Goal: Task Accomplishment & Management: Manage account settings

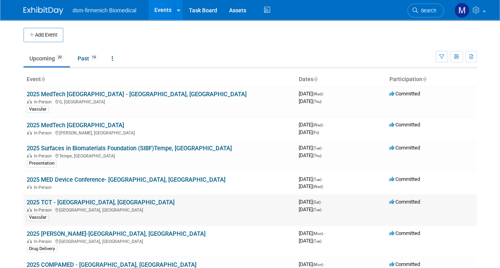
click at [65, 202] on link "2025 TCT - [GEOGRAPHIC_DATA], [GEOGRAPHIC_DATA]" at bounding box center [101, 202] width 148 height 7
click at [62, 148] on link "2025 Surfaces in Biomaterials Foundation (SIBF)Tempe, [GEOGRAPHIC_DATA]" at bounding box center [129, 148] width 205 height 7
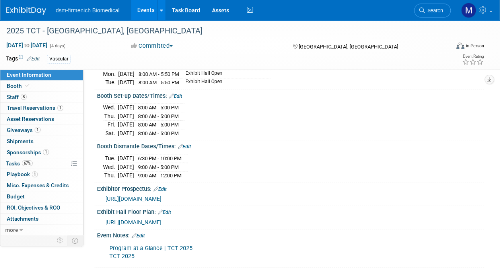
scroll to position [119, 0]
click at [11, 94] on span "Staff 8" at bounding box center [17, 97] width 20 height 6
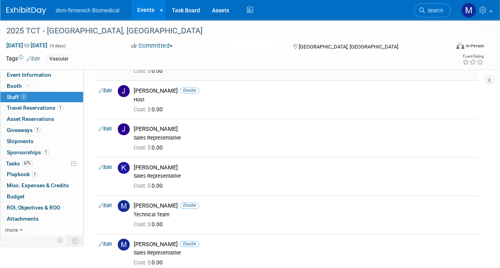
scroll to position [0, 0]
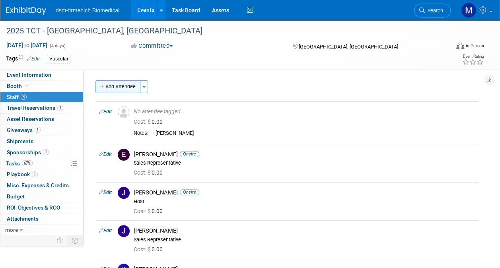
click at [130, 91] on button "Add Attendee" at bounding box center [117, 86] width 45 height 13
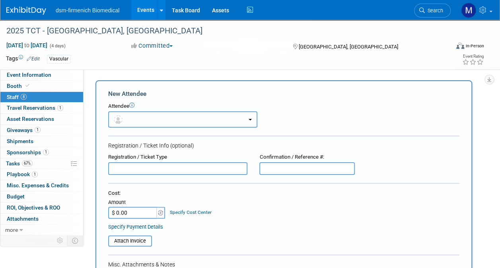
click at [137, 124] on button "button" at bounding box center [182, 119] width 149 height 16
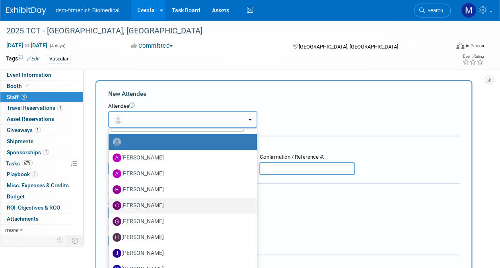
scroll to position [22, 0]
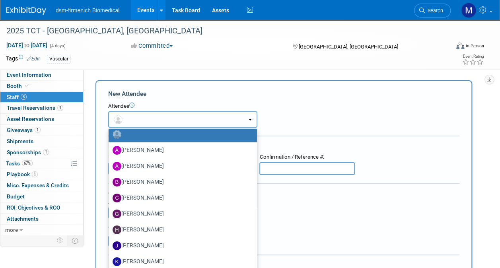
click at [130, 117] on button "button" at bounding box center [182, 119] width 149 height 16
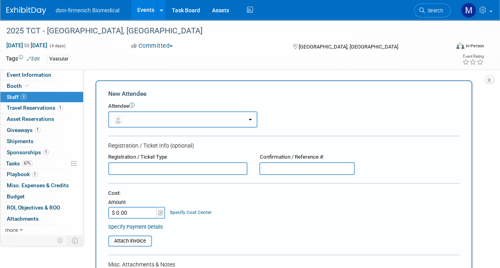
click at [130, 117] on button "button" at bounding box center [182, 119] width 149 height 16
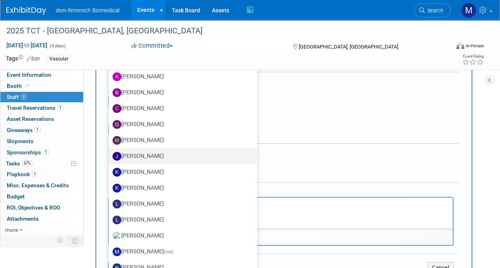
scroll to position [80, 0]
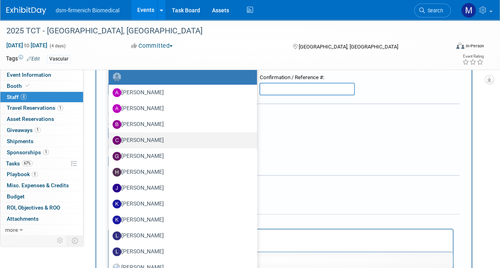
click at [150, 142] on label "[PERSON_NAME]" at bounding box center [181, 140] width 136 height 13
click at [110, 142] on input "[PERSON_NAME]" at bounding box center [107, 139] width 5 height 5
select select "60b5f8c6-cfe5-4ee3-9d03-0ec404e2b091"
select select "4"
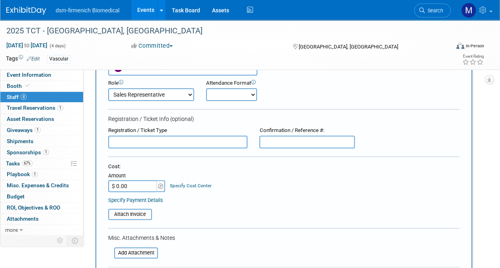
scroll to position [40, 0]
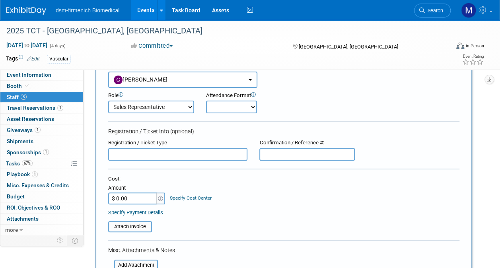
click at [229, 109] on select "Onsite Remote" at bounding box center [231, 107] width 51 height 13
select select "1"
click at [206, 101] on select "Onsite Remote" at bounding box center [231, 107] width 51 height 13
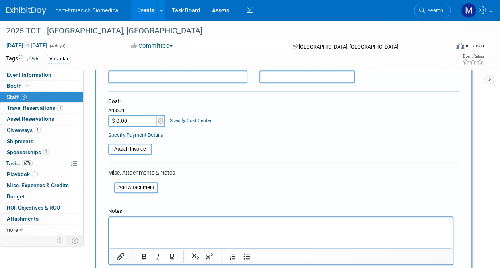
scroll to position [159, 0]
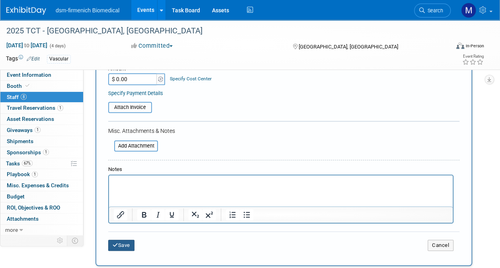
click at [122, 247] on button "Save" at bounding box center [121, 245] width 26 height 11
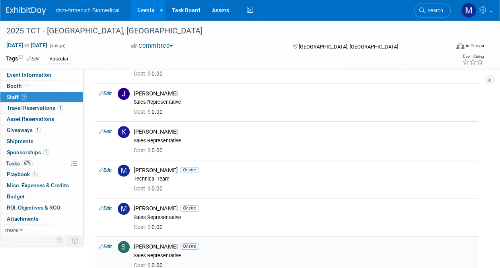
scroll to position [199, 0]
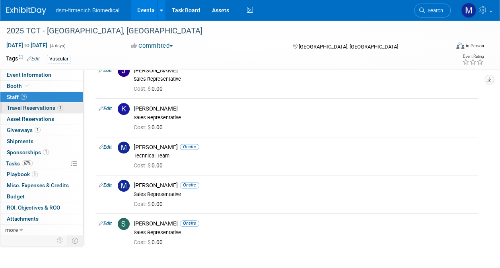
click at [33, 110] on span "Travel Reservations 1" at bounding box center [35, 108] width 56 height 6
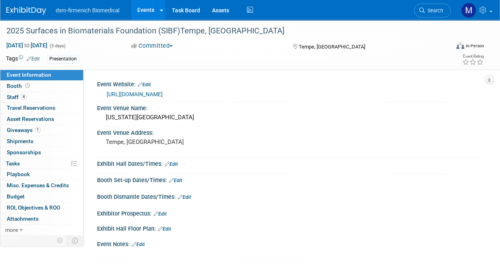
click at [141, 94] on link "[URL][DOMAIN_NAME]" at bounding box center [135, 94] width 56 height 6
click at [34, 107] on span "Travel Reservations 0" at bounding box center [31, 108] width 49 height 6
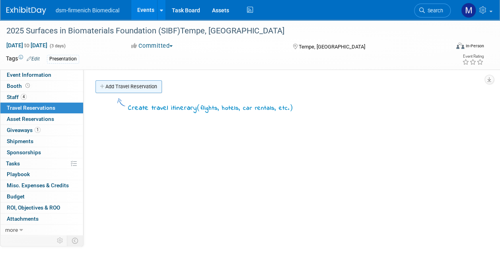
click at [126, 87] on link "Add Travel Reservation" at bounding box center [128, 86] width 66 height 13
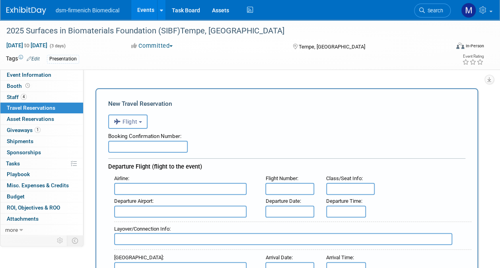
click at [142, 123] on b "button" at bounding box center [140, 122] width 3 height 2
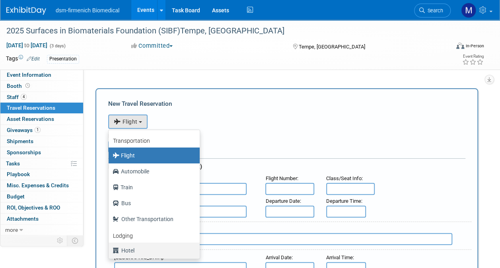
click at [129, 253] on label "Hotel" at bounding box center [152, 250] width 79 height 13
click at [110, 252] on input "Hotel" at bounding box center [107, 249] width 5 height 5
select select "6"
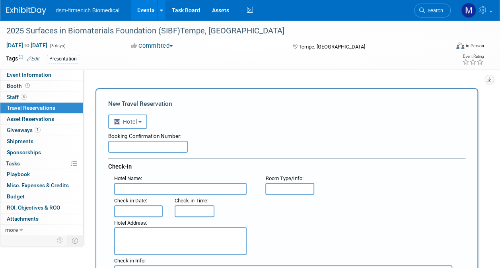
click at [127, 235] on textarea at bounding box center [180, 241] width 132 height 28
paste textarea "Graduate by Hilton Tempe 225 E. Apache Blvd Tempe, Arizona 82581 USA, Opens new…"
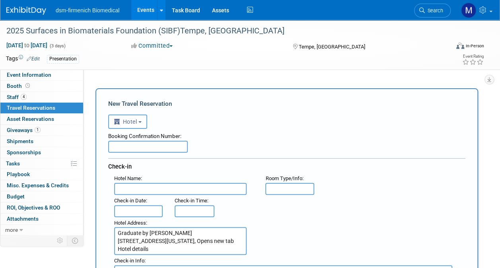
scroll to position [8, 0]
drag, startPoint x: 159, startPoint y: 253, endPoint x: 112, endPoint y: 250, distance: 47.0
click at [112, 250] on div "Hotel Address : Graduate by Hilton Tempe 225 E. Apache Blvd Tempe, Arizona 8258…" at bounding box center [183, 236] width 151 height 38
drag, startPoint x: 188, startPoint y: 232, endPoint x: 107, endPoint y: 231, distance: 80.7
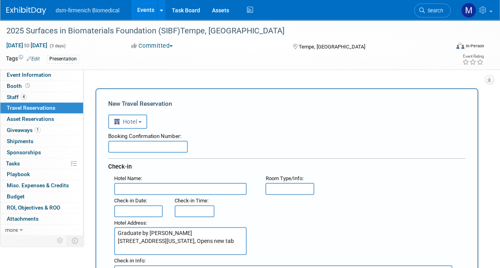
type textarea "225 E. Apache Blvd Tempe, Arizona 82581 USA, Opens new tab"
click at [123, 188] on input "text" at bounding box center [180, 189] width 132 height 12
paste input "Graduate by Hilton Tempe"
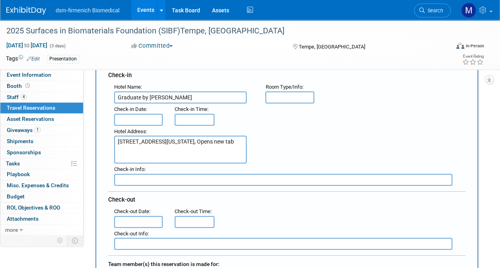
scroll to position [80, 0]
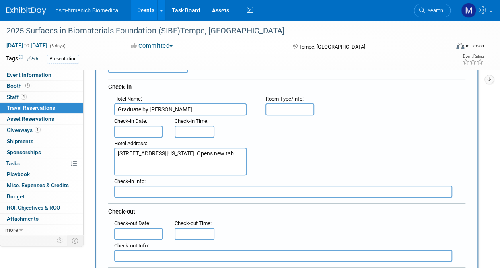
type input "Graduate by Hilton Tempe"
click at [189, 128] on input "3:00 PM" at bounding box center [195, 132] width 40 height 12
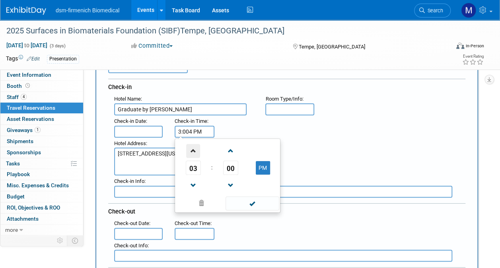
click at [194, 155] on span at bounding box center [193, 151] width 14 height 14
click at [257, 207] on span at bounding box center [253, 203] width 54 height 14
type input "4:00 PM"
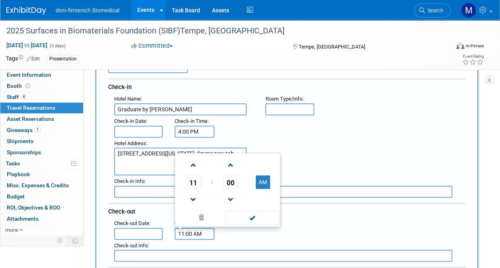
click at [189, 233] on input "11:00 AM" at bounding box center [195, 234] width 40 height 12
click at [254, 220] on span at bounding box center [253, 218] width 54 height 14
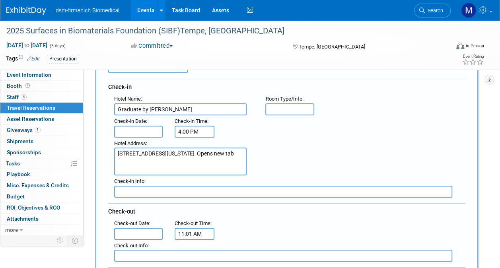
click at [190, 231] on input "11:01 AM" at bounding box center [195, 234] width 40 height 12
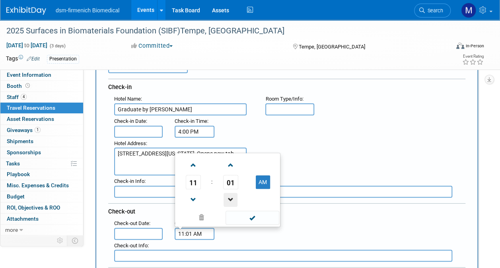
click at [231, 197] on span at bounding box center [231, 200] width 14 height 14
type input "11:00 AM"
click at [253, 220] on span at bounding box center [253, 218] width 54 height 14
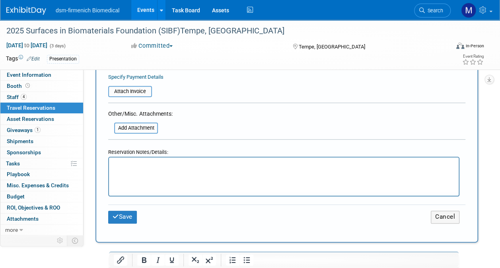
scroll to position [438, 0]
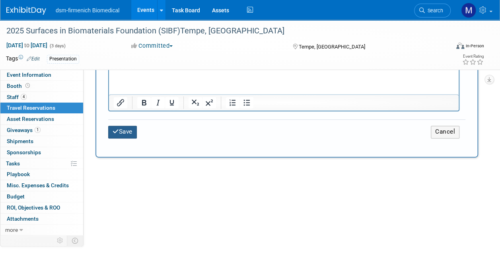
click at [126, 129] on button "Save" at bounding box center [122, 132] width 29 height 12
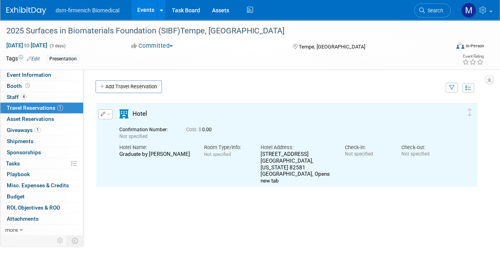
scroll to position [0, 0]
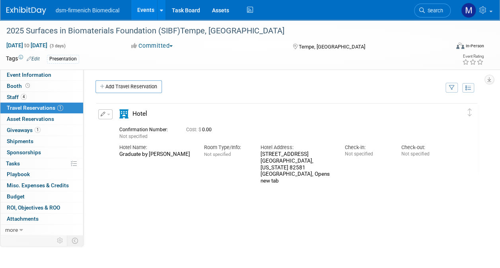
click at [107, 115] on button "button" at bounding box center [105, 114] width 14 height 10
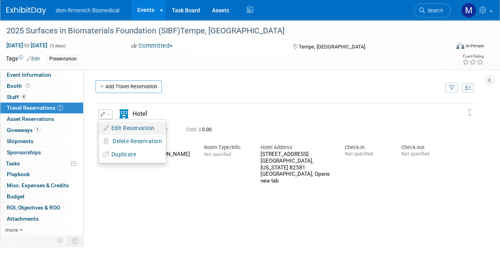
click at [126, 126] on button "Edit Reservation" at bounding box center [132, 129] width 67 height 12
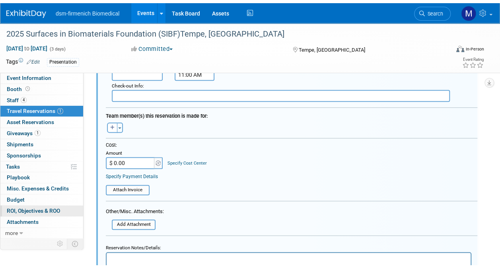
scroll to position [291, 0]
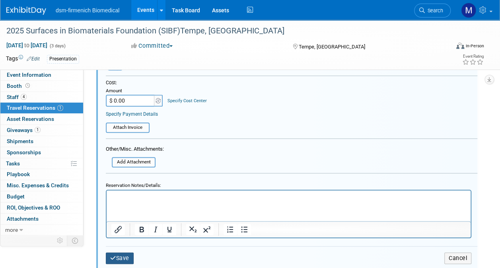
click at [116, 255] on button "Save" at bounding box center [120, 259] width 28 height 12
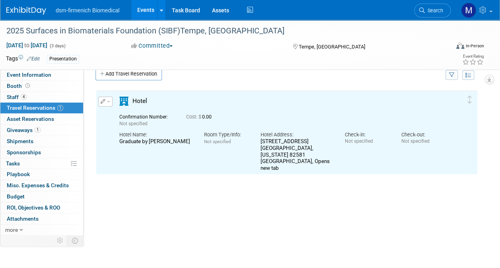
scroll to position [0, 0]
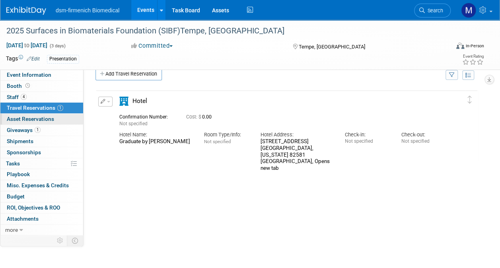
click at [30, 118] on span "Asset Reservations 0" at bounding box center [30, 119] width 47 height 6
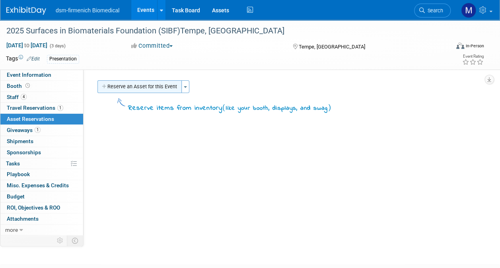
click at [138, 89] on button "Reserve an Asset for this Event" at bounding box center [139, 86] width 84 height 13
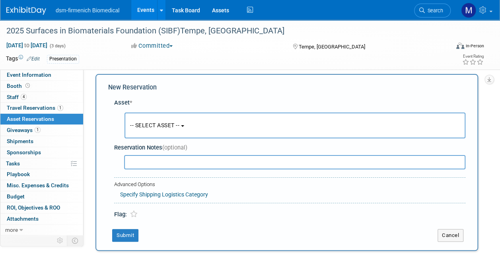
scroll to position [8, 0]
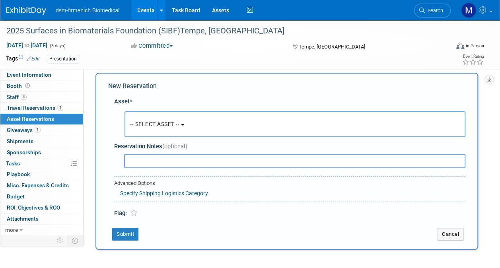
click at [143, 129] on button "-- SELECT ASSET --" at bounding box center [294, 124] width 341 height 26
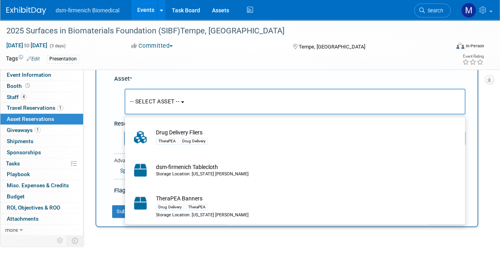
scroll to position [47, 0]
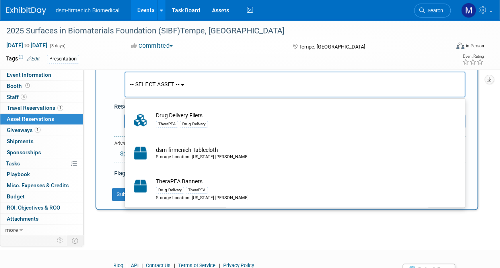
click at [216, 59] on div "Presentation" at bounding box center [225, 59] width 356 height 9
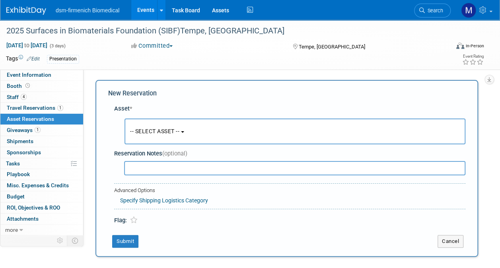
scroll to position [0, 0]
click at [151, 170] on input "text" at bounding box center [294, 168] width 341 height 14
type input "B"
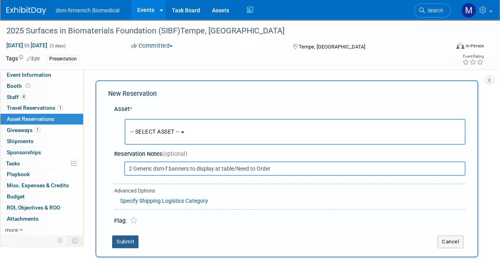
type input "2 Generic dsm-f banners to display at table/Need to Order"
click at [121, 244] on button "Submit" at bounding box center [125, 241] width 26 height 13
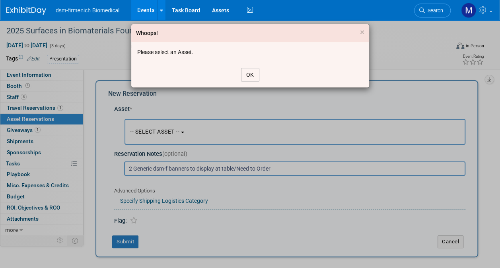
click at [258, 76] on button "OK" at bounding box center [250, 75] width 18 height 14
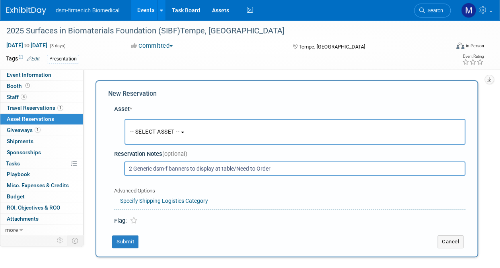
click at [139, 141] on button "-- SELECT ASSET --" at bounding box center [294, 132] width 341 height 26
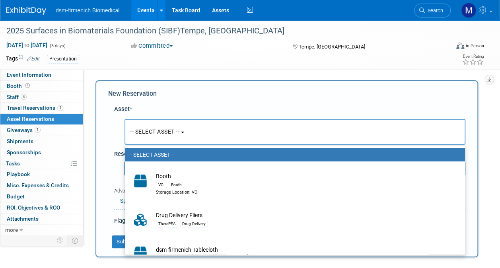
click at [247, 99] on div "New Reservation Asset * -- SELECT ASSET -- -- SELECT ASSET -- -- SELECT ASSET -…" at bounding box center [286, 168] width 383 height 177
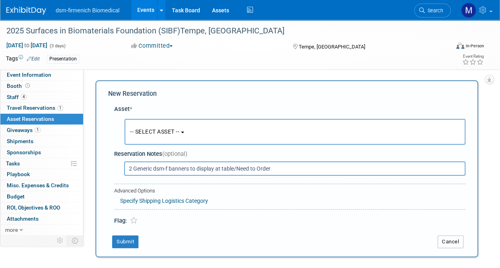
drag, startPoint x: 463, startPoint y: 237, endPoint x: 427, endPoint y: 236, distance: 35.4
click at [463, 238] on button "Cancel" at bounding box center [451, 241] width 26 height 13
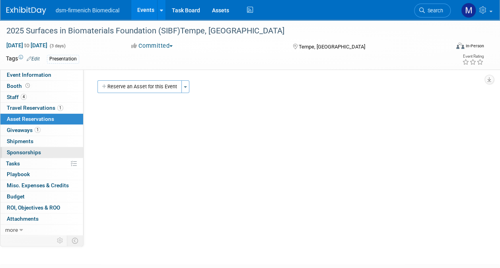
click at [49, 153] on link "0 Sponsorships 0" at bounding box center [41, 152] width 83 height 11
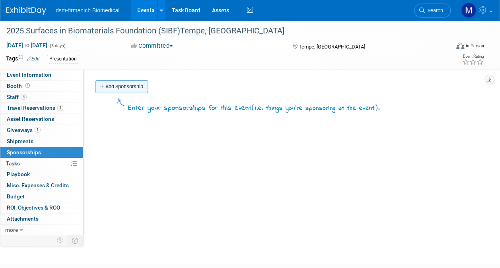
click at [117, 84] on link "Add Sponsorship" at bounding box center [121, 86] width 53 height 13
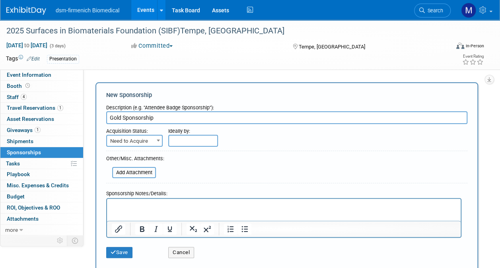
type input "Gold Sponsorship"
click at [135, 140] on span "Need to Acquire" at bounding box center [134, 141] width 55 height 11
select select "2"
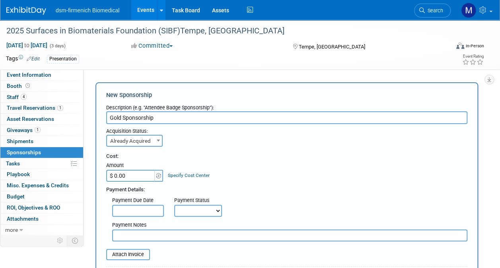
click at [164, 116] on input "Gold Sponsorship" at bounding box center [286, 117] width 361 height 13
type input "Gold Level plus Session Sponsorship"
type input "$ 9,000.00"
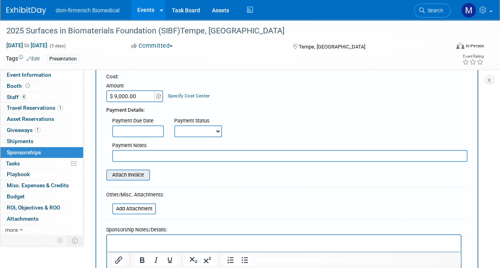
click at [131, 176] on input "file" at bounding box center [101, 175] width 95 height 10
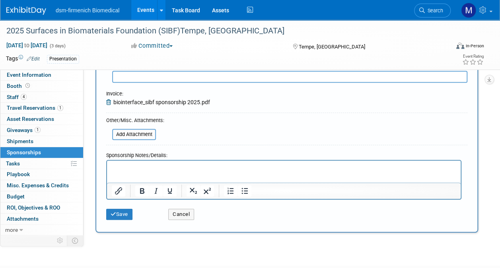
scroll to position [159, 0]
click at [123, 167] on p "Rich Text Area. Press ALT-0 for help." at bounding box center [284, 167] width 344 height 8
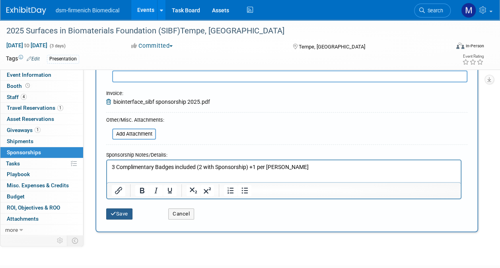
click at [123, 216] on button "Save" at bounding box center [119, 213] width 26 height 11
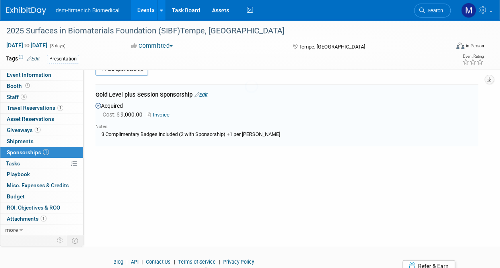
scroll to position [17, 0]
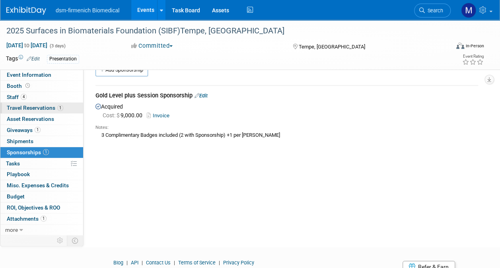
click at [25, 109] on span "Travel Reservations 1" at bounding box center [35, 108] width 56 height 6
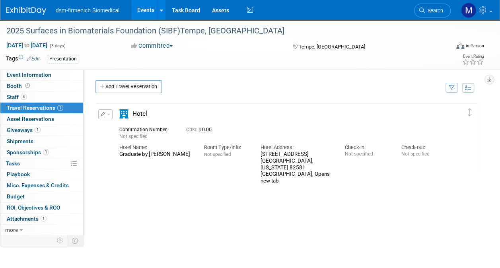
scroll to position [0, 0]
click at [130, 89] on link "Add Travel Reservation" at bounding box center [128, 86] width 66 height 13
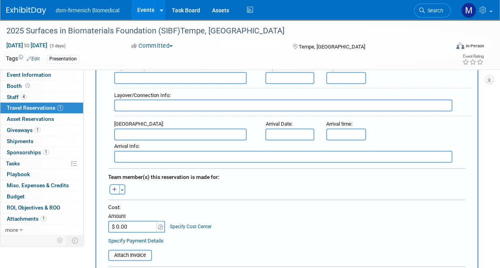
scroll to position [438, 0]
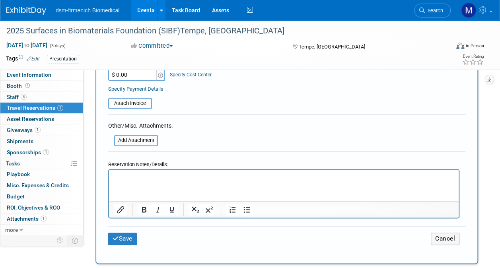
click at [140, 181] on html at bounding box center [284, 175] width 350 height 12
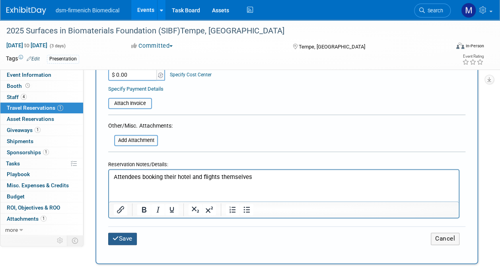
click at [128, 235] on button "Save" at bounding box center [122, 239] width 29 height 12
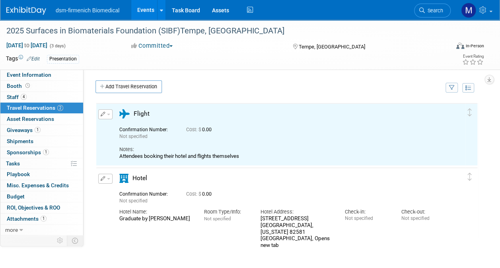
scroll to position [0, 0]
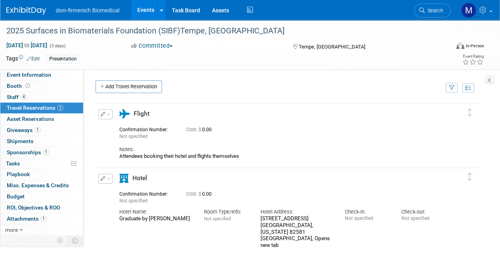
click at [109, 114] on span "button" at bounding box center [108, 115] width 3 height 2
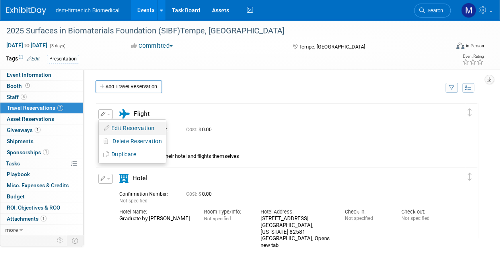
click at [134, 125] on button "Edit Reservation" at bounding box center [132, 129] width 67 height 12
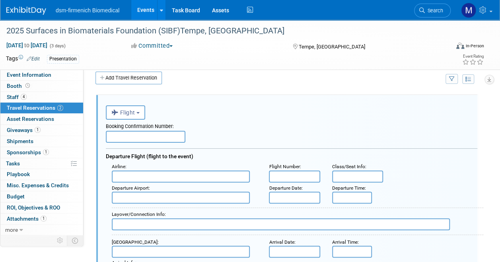
scroll to position [13, 0]
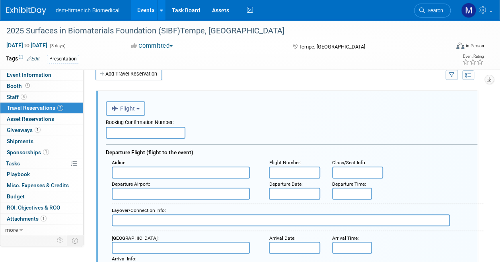
click at [139, 107] on button "Flight" at bounding box center [125, 108] width 39 height 14
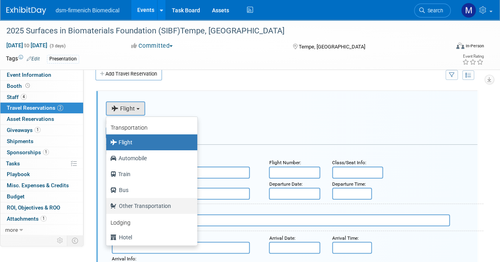
click at [144, 208] on label "Other Transportation" at bounding box center [149, 206] width 79 height 13
click at [107, 208] on input "Other Transportation" at bounding box center [104, 204] width 5 height 5
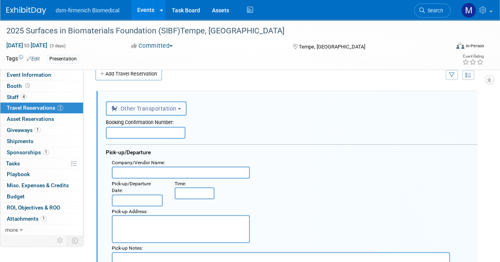
click at [176, 107] on span "Other Transportation" at bounding box center [143, 108] width 65 height 6
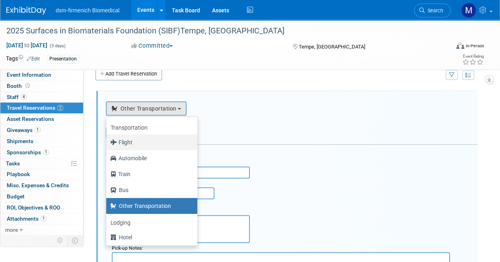
click at [132, 142] on label "Flight" at bounding box center [149, 142] width 79 height 13
click at [107, 142] on input "Flight" at bounding box center [104, 141] width 5 height 5
select select "1"
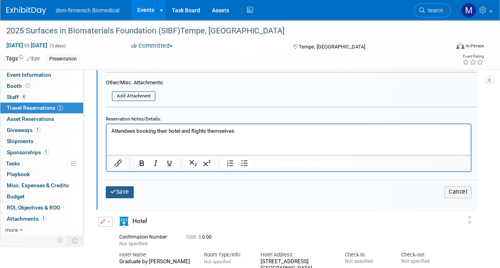
click at [119, 192] on button "Save" at bounding box center [120, 192] width 28 height 12
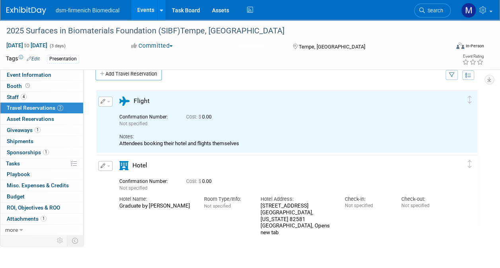
scroll to position [0, 0]
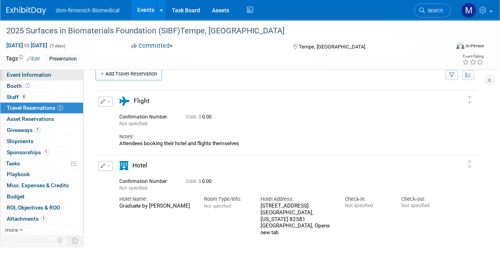
click at [19, 73] on span "Event Information" at bounding box center [29, 75] width 45 height 6
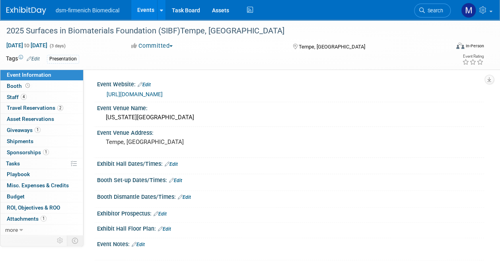
click at [173, 164] on link "Edit" at bounding box center [171, 164] width 13 height 6
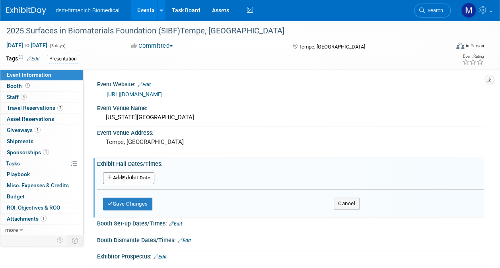
click at [144, 175] on button "Add Another Exhibit Date" at bounding box center [128, 178] width 51 height 12
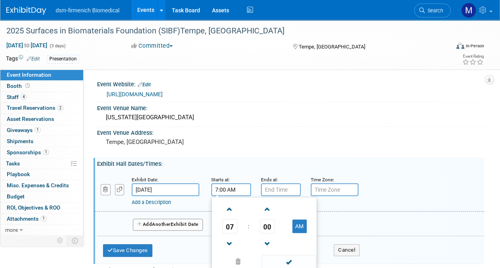
click at [228, 187] on input "7:00 AM" at bounding box center [231, 189] width 40 height 13
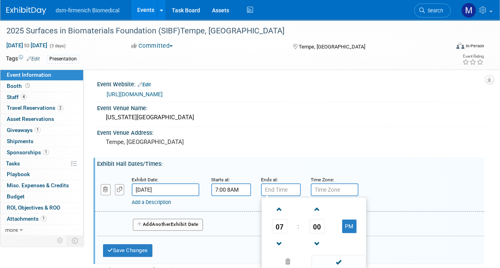
type input "7:00 AM"
type input "7:00 PM"
click at [239, 189] on input "7:00 AM" at bounding box center [231, 189] width 40 height 13
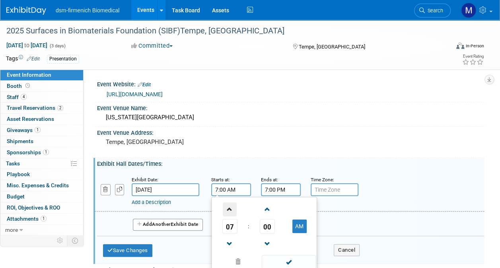
click at [229, 210] on span at bounding box center [230, 209] width 14 height 14
type input "8:00 AM"
click at [290, 260] on span at bounding box center [289, 262] width 54 height 14
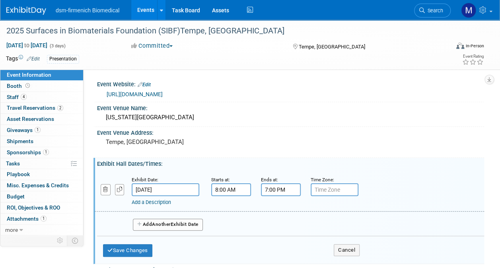
click at [291, 191] on input "7:00 PM" at bounding box center [281, 189] width 40 height 13
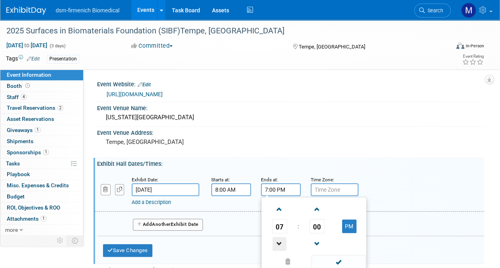
click at [277, 243] on span at bounding box center [279, 244] width 14 height 14
type input "6:00 PM"
click at [342, 259] on span at bounding box center [338, 262] width 54 height 14
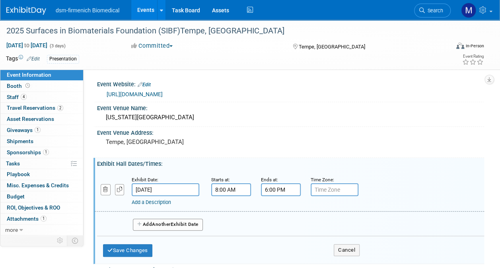
click at [156, 224] on span "Another" at bounding box center [161, 225] width 19 height 6
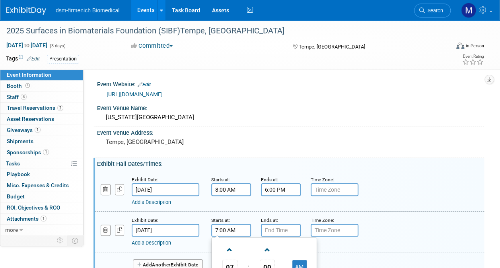
click at [239, 231] on input "7:00 AM" at bounding box center [231, 230] width 40 height 13
type input "7:00 AM"
type input "7:00 PM"
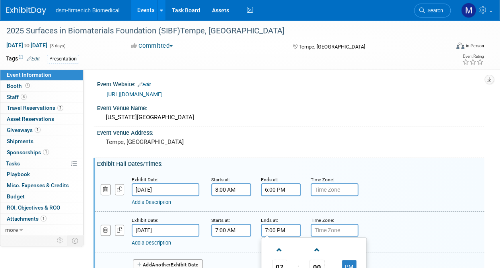
click at [241, 232] on input "7:00 AM" at bounding box center [231, 230] width 40 height 13
click at [232, 246] on span at bounding box center [230, 250] width 14 height 14
type input "8:00 AM"
click at [289, 229] on input "7:00 PM" at bounding box center [281, 230] width 40 height 13
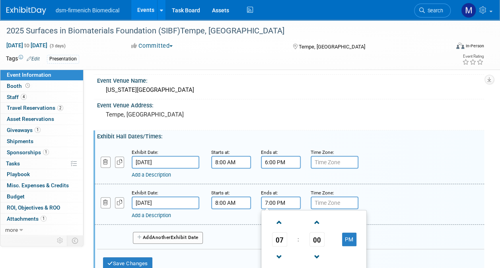
scroll to position [80, 0]
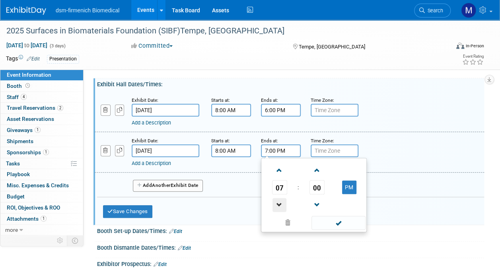
click at [282, 205] on span at bounding box center [279, 205] width 14 height 14
drag, startPoint x: 348, startPoint y: 189, endPoint x: 343, endPoint y: 98, distance: 91.2
click at [348, 189] on button "PM" at bounding box center [349, 188] width 14 height 14
type input "6:00 AM"
click at [342, 220] on span at bounding box center [338, 223] width 54 height 14
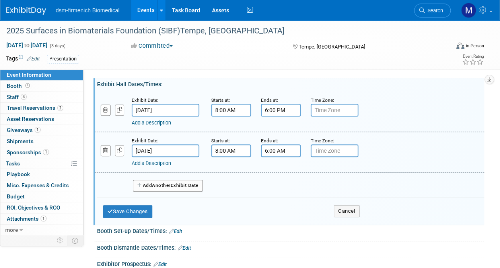
click at [169, 181] on button "Add Another Exhibit Date" at bounding box center [168, 186] width 70 height 12
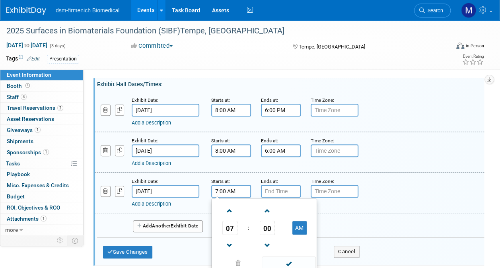
click at [229, 191] on input "7:00 AM" at bounding box center [231, 191] width 40 height 13
drag, startPoint x: 230, startPoint y: 212, endPoint x: 256, endPoint y: 203, distance: 26.8
click at [232, 211] on span at bounding box center [230, 211] width 14 height 14
type input "8:00 AM"
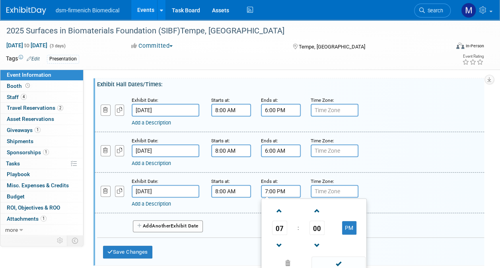
click at [284, 189] on input "7:00 PM" at bounding box center [281, 191] width 40 height 13
click at [280, 244] on span at bounding box center [279, 246] width 14 height 14
click at [280, 243] on span at bounding box center [279, 246] width 14 height 14
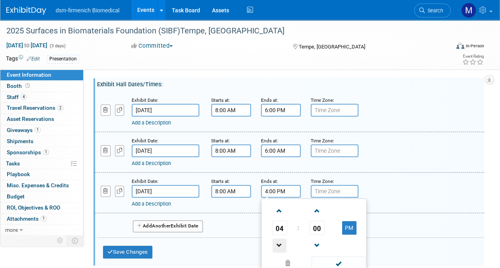
type input "3:00 PM"
click at [342, 264] on span at bounding box center [338, 264] width 54 height 14
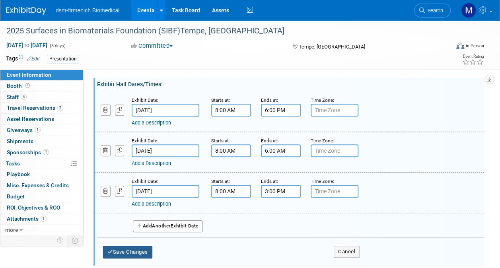
click at [149, 251] on button "Save Changes" at bounding box center [127, 252] width 49 height 13
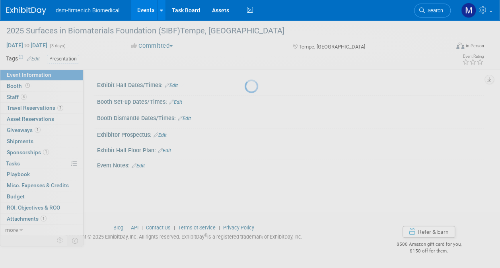
scroll to position [75, 0]
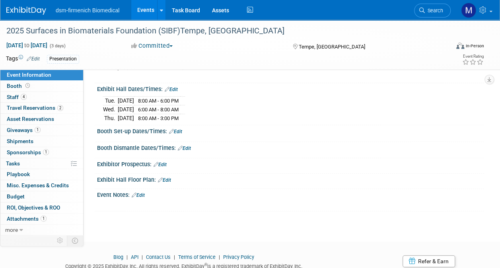
click at [142, 193] on link "Edit" at bounding box center [138, 196] width 13 height 6
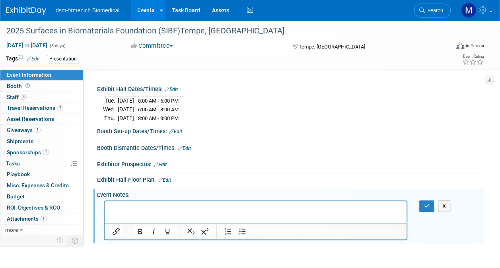
scroll to position [0, 0]
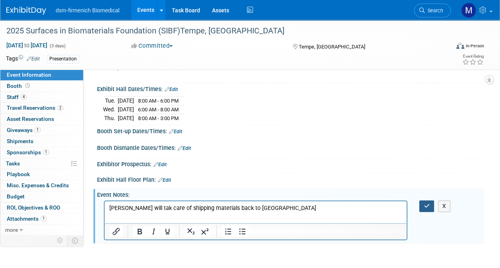
drag, startPoint x: 426, startPoint y: 205, endPoint x: 420, endPoint y: 209, distance: 6.8
click at [426, 204] on icon "button" at bounding box center [427, 206] width 6 height 6
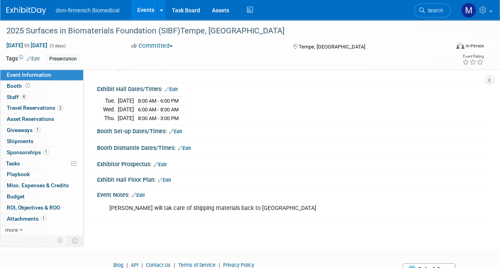
click at [144, 194] on link "Edit" at bounding box center [138, 196] width 13 height 6
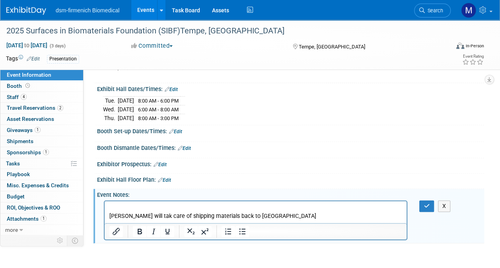
click at [111, 206] on p "Rich Text Area. Press ALT-0 for help." at bounding box center [255, 208] width 293 height 8
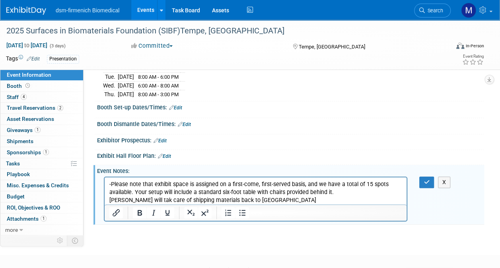
scroll to position [115, 0]
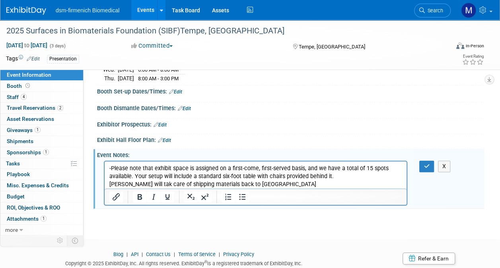
click at [342, 179] on p "-Please note that exhibit space is assigned on a first-come, first-served basis…" at bounding box center [255, 172] width 293 height 16
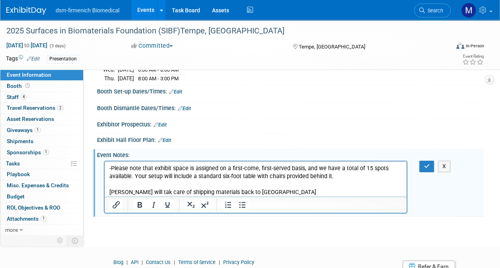
click at [110, 190] on p "Mark will tak care of shipping materials back to Exton" at bounding box center [255, 192] width 293 height 8
click at [428, 163] on icon "button" at bounding box center [427, 166] width 6 height 6
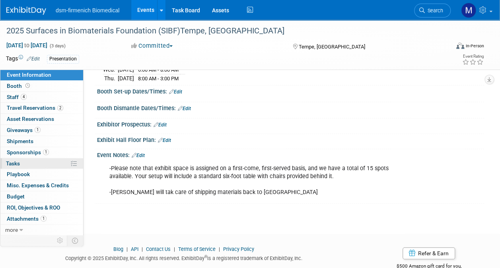
click at [19, 161] on span "Tasks 0%" at bounding box center [13, 163] width 14 height 6
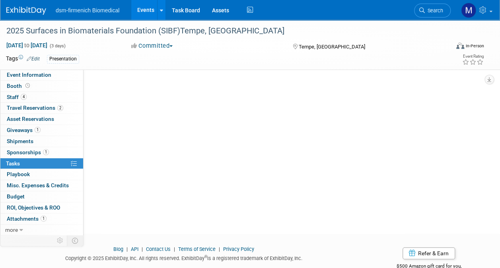
scroll to position [0, 0]
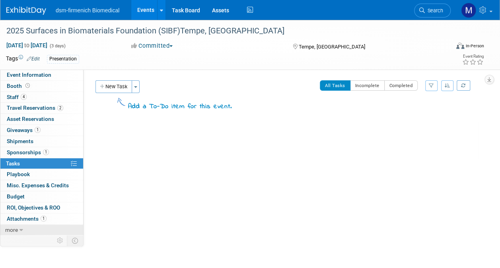
click at [18, 228] on link "more" at bounding box center [41, 230] width 83 height 11
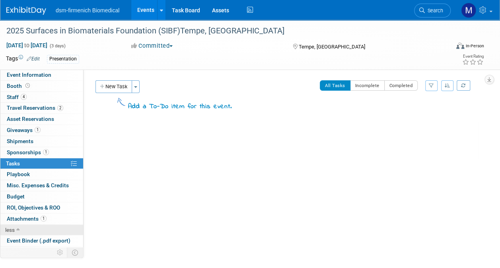
scroll to position [41, 0]
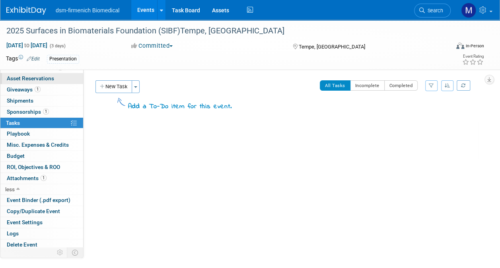
drag, startPoint x: 32, startPoint y: 78, endPoint x: 36, endPoint y: 77, distance: 4.0
click at [33, 78] on span "Asset Reservations 0" at bounding box center [30, 78] width 47 height 6
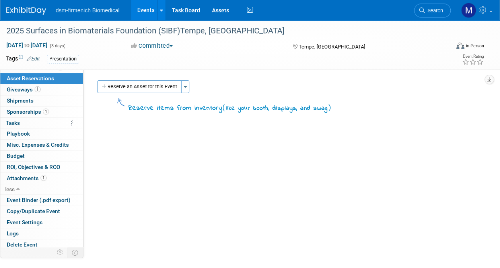
click at [115, 89] on button "Reserve an Asset for this Event" at bounding box center [139, 86] width 84 height 13
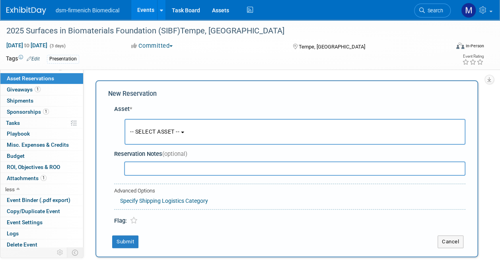
scroll to position [8, 0]
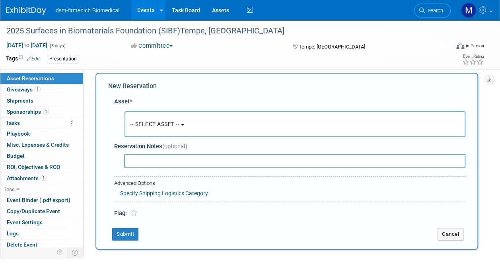
click at [178, 130] on button "-- SELECT ASSET --" at bounding box center [294, 124] width 341 height 26
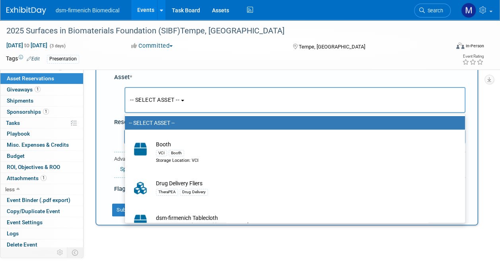
scroll to position [47, 0]
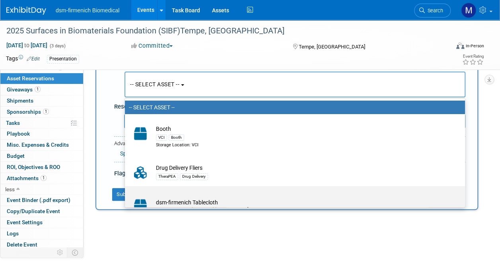
click at [175, 201] on td "dsm-firmenich Tablecloth Storage Location: Pennsylvania Dr Cage" at bounding box center [300, 206] width 297 height 18
click at [126, 196] on input "dsm-firmenich Tablecloth Storage Location: Pennsylvania Dr Cage" at bounding box center [123, 193] width 5 height 5
select select "10727432"
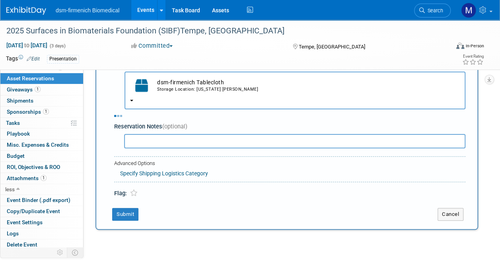
select select "8"
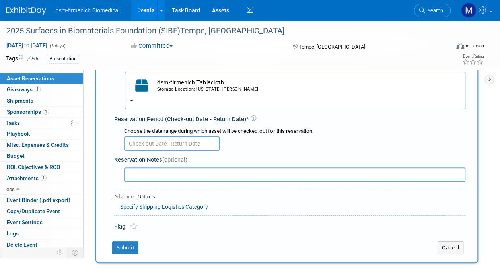
click at [148, 142] on input "text" at bounding box center [171, 143] width 95 height 14
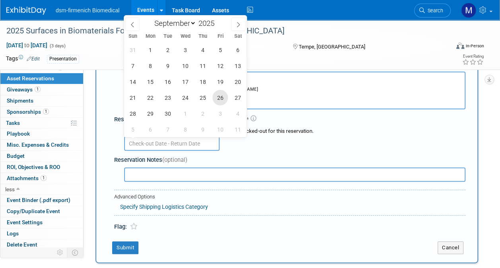
click at [223, 96] on span "26" at bounding box center [220, 98] width 16 height 16
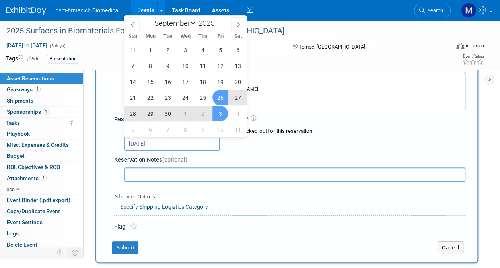
click at [221, 111] on span "3" at bounding box center [220, 114] width 16 height 16
type input "Sep 26, 2025 to Oct 3, 2025"
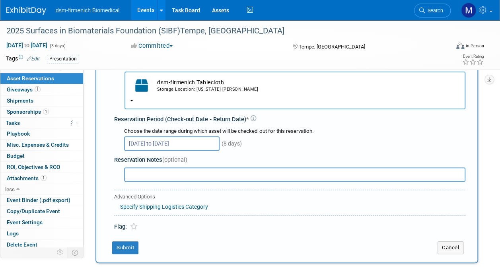
click at [149, 174] on input "text" at bounding box center [294, 174] width 341 height 14
click at [123, 247] on button "Submit" at bounding box center [125, 247] width 26 height 13
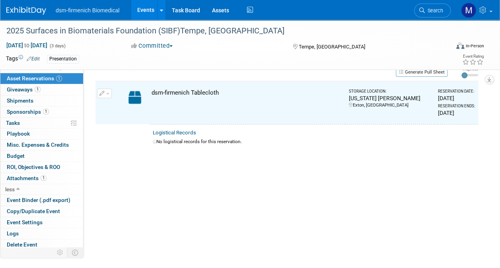
scroll to position [10, 0]
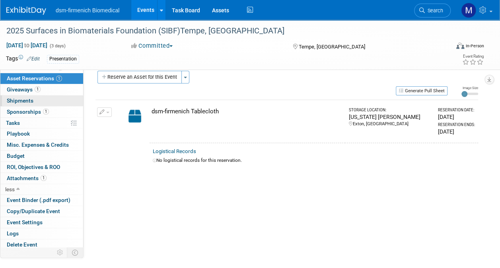
click at [21, 98] on span "Shipments 0" at bounding box center [20, 100] width 27 height 6
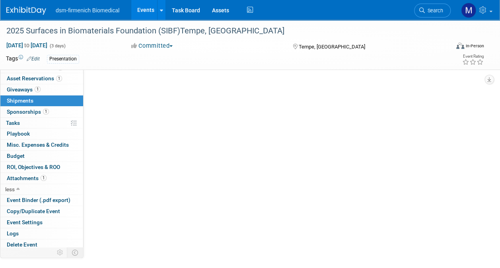
scroll to position [0, 0]
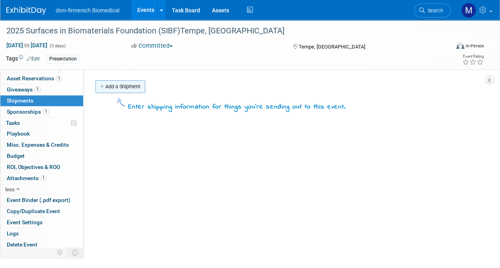
click at [134, 89] on link "Add a Shipment" at bounding box center [120, 86] width 50 height 13
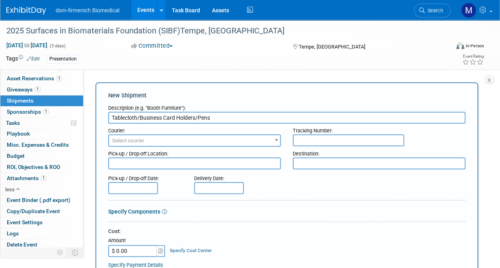
click at [215, 117] on input "Tablecloth/Business Card Holders/Pens" at bounding box center [286, 118] width 357 height 12
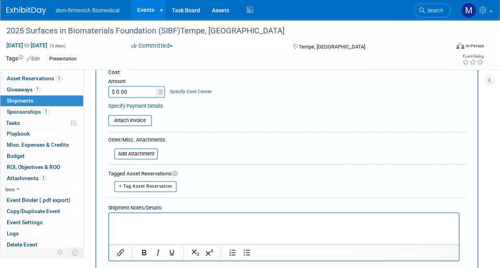
scroll to position [273, 0]
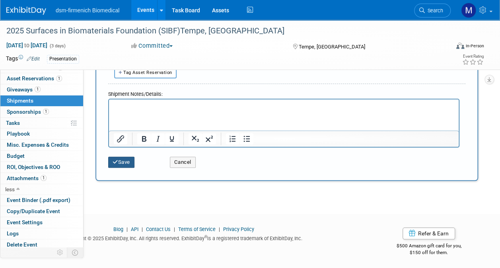
type input "Tablecloth/Business Card Holders/Pens"
click at [116, 160] on icon "submit" at bounding box center [116, 161] width 6 height 5
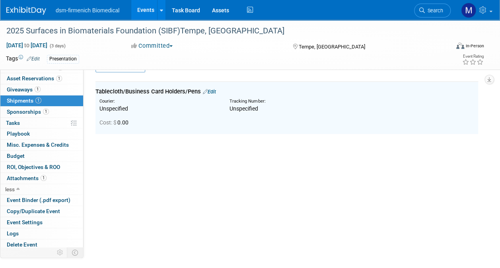
scroll to position [18, 0]
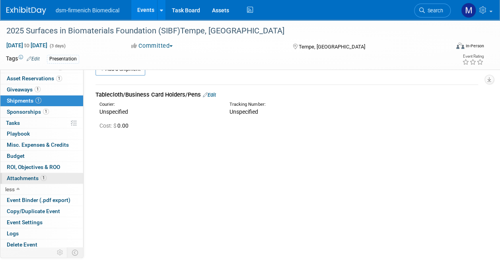
click at [26, 180] on link "1 Attachments 1" at bounding box center [41, 178] width 83 height 11
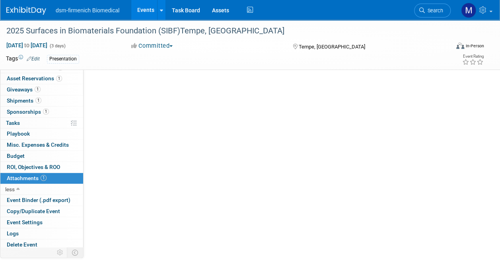
scroll to position [0, 0]
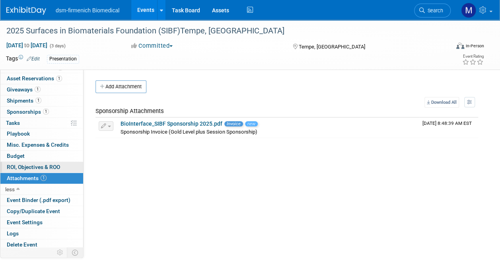
click at [11, 167] on span "ROI, Objectives & ROO 0" at bounding box center [33, 167] width 53 height 6
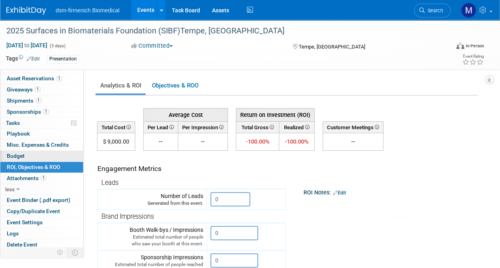
click at [12, 155] on span "Budget" at bounding box center [16, 156] width 18 height 6
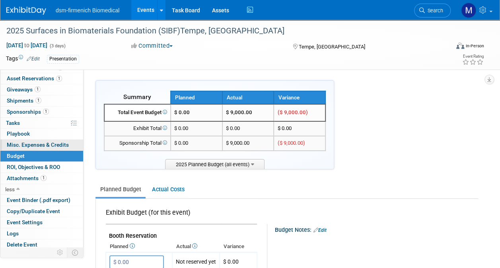
click at [20, 143] on span "Misc. Expenses & Credits 0" at bounding box center [38, 145] width 62 height 6
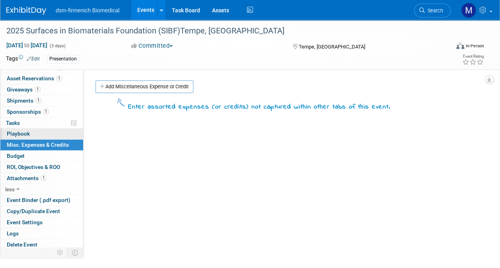
click at [19, 133] on span "Playbook 0" at bounding box center [18, 133] width 23 height 6
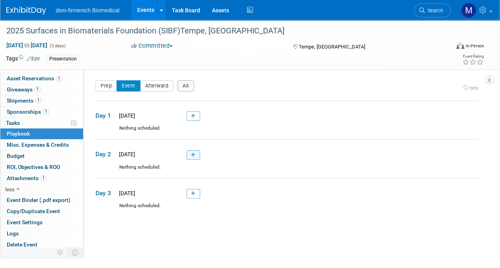
click at [193, 153] on icon at bounding box center [193, 155] width 4 height 5
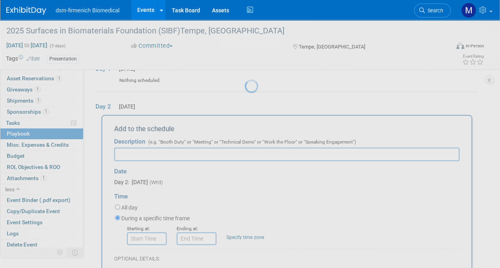
scroll to position [64, 0]
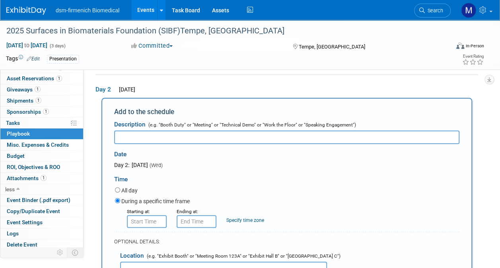
paste input "4:50 p.m. Speaker: Mark Hazzard, DSM - Firmenich “Ulteeva Purity™ Membrane for …"
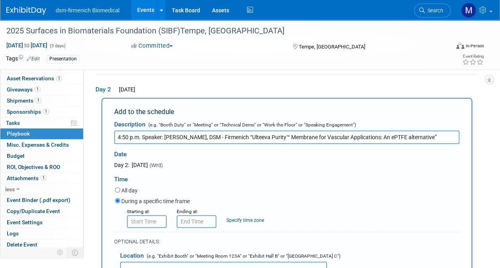
type input "4:50 p.m. Speaker: Mark Hazzard, DSM - Firmenich “Ulteeva Purity™ Membrane for …"
click at [139, 224] on input "8:00 AM" at bounding box center [147, 221] width 40 height 13
type input "8:04 AM"
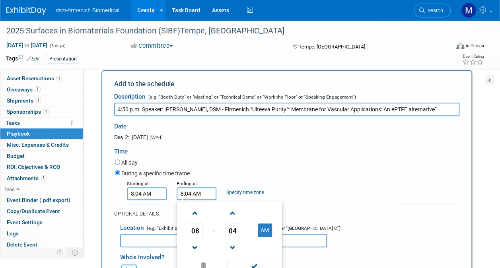
scroll to position [144, 0]
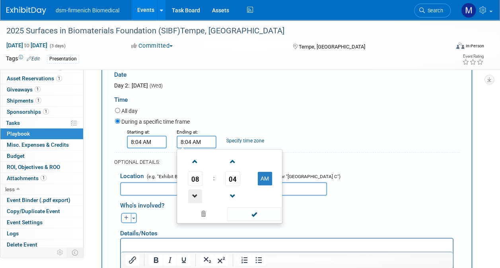
click at [197, 193] on span at bounding box center [195, 196] width 14 height 14
click at [232, 162] on span at bounding box center [233, 162] width 14 height 14
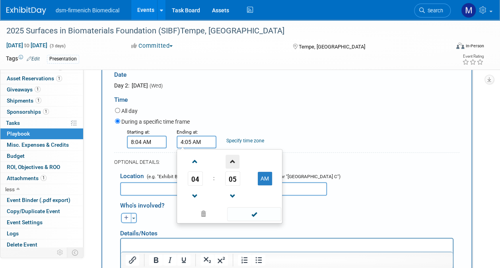
click at [232, 162] on span at bounding box center [233, 162] width 14 height 14
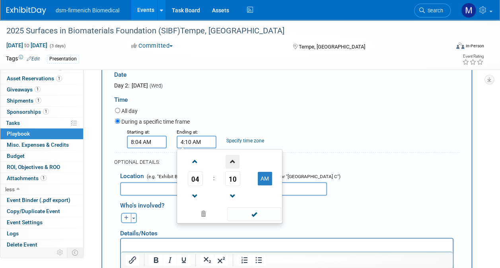
click at [232, 162] on span at bounding box center [233, 162] width 14 height 14
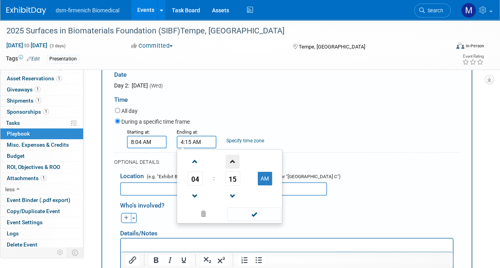
click at [232, 162] on span at bounding box center [233, 162] width 14 height 14
click at [232, 161] on span at bounding box center [233, 162] width 14 height 14
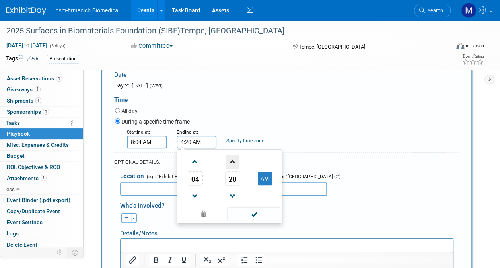
click at [232, 161] on span at bounding box center [233, 162] width 14 height 14
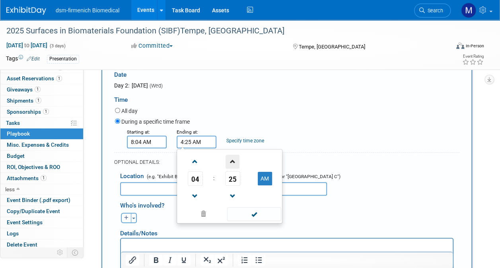
click at [232, 161] on span at bounding box center [233, 162] width 14 height 14
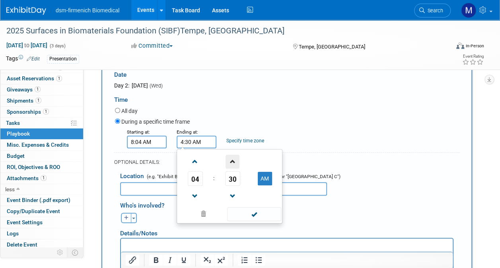
click at [232, 161] on span at bounding box center [233, 162] width 14 height 14
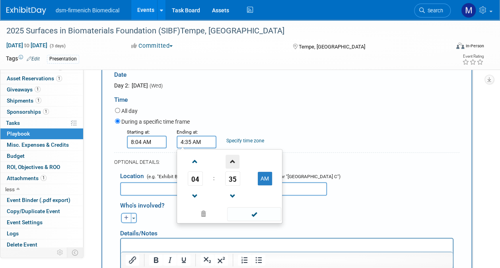
click at [232, 161] on span at bounding box center [233, 162] width 14 height 14
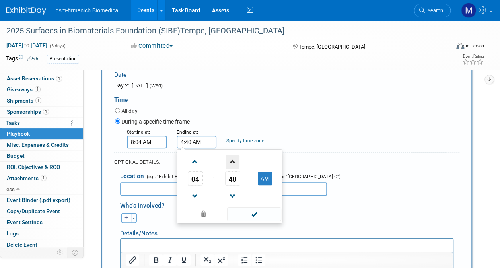
click at [232, 161] on span at bounding box center [233, 162] width 14 height 14
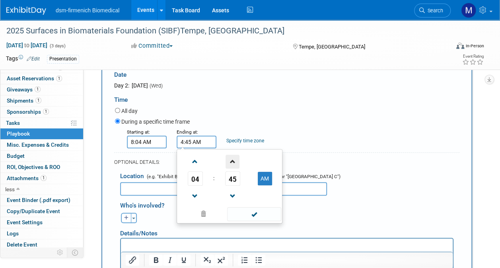
click at [232, 161] on span at bounding box center [233, 162] width 14 height 14
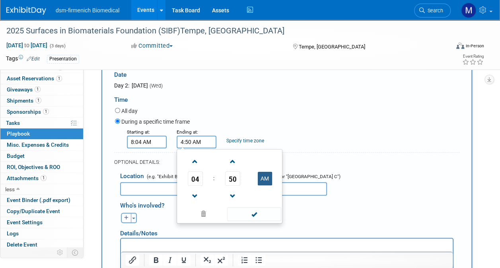
click at [263, 176] on button "AM" at bounding box center [265, 179] width 14 height 14
type input "4:50 PM"
click at [256, 214] on span at bounding box center [254, 214] width 54 height 14
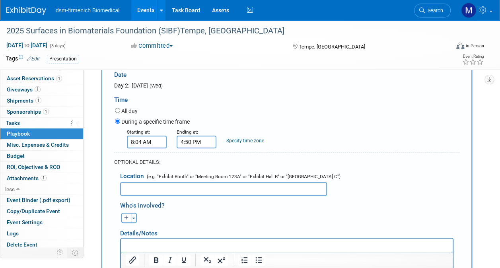
paste input "Ventana Ballroom"
type input "Ventana Ballroom"
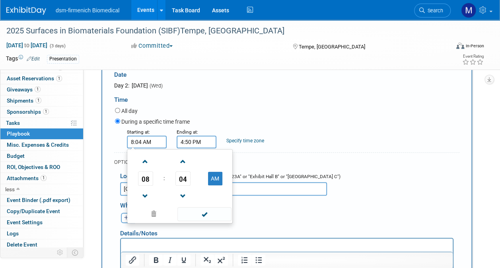
drag, startPoint x: 154, startPoint y: 142, endPoint x: 120, endPoint y: 145, distance: 34.0
click at [120, 145] on div "Starting at: 8:04 AM 08 : 04 AM 12 01 02 03 04 05 06 07 08 09 10 11 00 05 10 15…" at bounding box center [287, 138] width 356 height 21
click at [143, 197] on span at bounding box center [145, 196] width 14 height 14
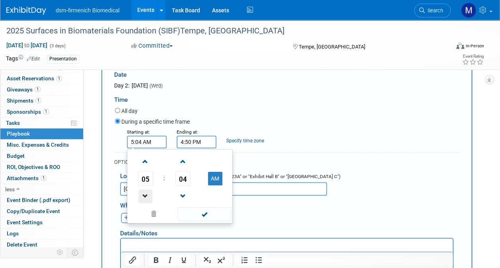
click at [143, 197] on span at bounding box center [145, 196] width 14 height 14
click at [185, 193] on span at bounding box center [183, 196] width 14 height 14
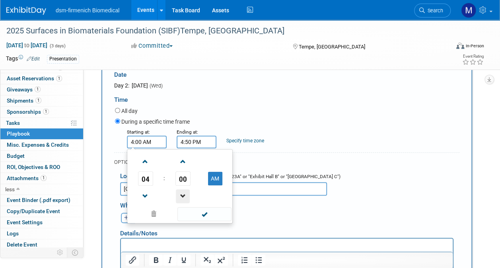
click at [185, 193] on span at bounding box center [183, 196] width 14 height 14
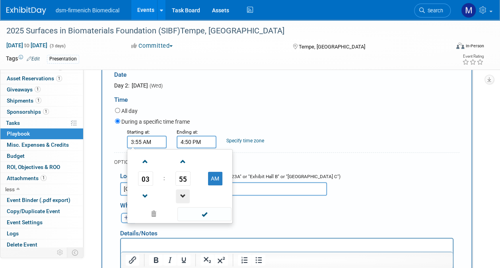
click at [185, 193] on span at bounding box center [183, 196] width 14 height 14
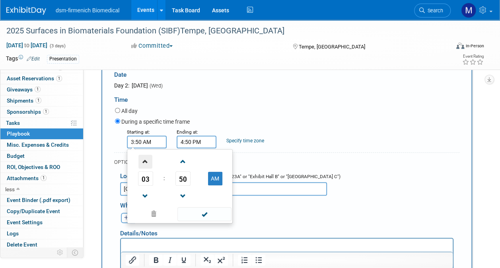
click at [145, 159] on span at bounding box center [145, 162] width 14 height 14
click at [218, 181] on button "AM" at bounding box center [215, 179] width 14 height 14
type input "4:50 PM"
click at [212, 206] on td at bounding box center [204, 214] width 54 height 16
click at [211, 212] on span at bounding box center [204, 214] width 54 height 14
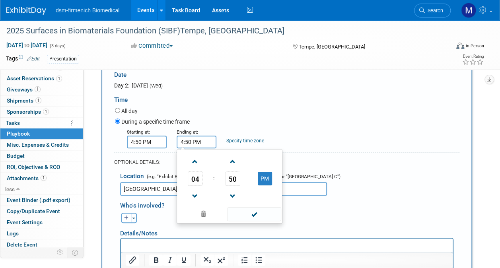
drag, startPoint x: 192, startPoint y: 139, endPoint x: 164, endPoint y: 138, distance: 28.3
click at [164, 138] on div "Starting at: 4:50 PM Ending at: 4:50 PM 04 : 50 PM 12 01 02 03 04 05 06 07 08 0…" at bounding box center [287, 138] width 356 height 21
click at [195, 159] on span at bounding box center [195, 162] width 14 height 14
click at [233, 193] on span at bounding box center [233, 196] width 14 height 14
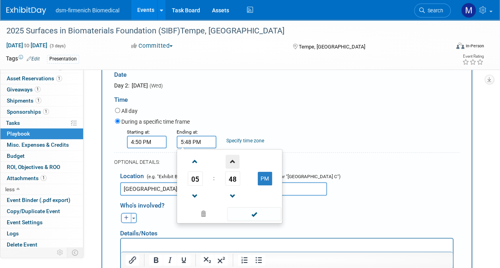
click at [237, 161] on span at bounding box center [233, 162] width 14 height 14
click at [233, 159] on span at bounding box center [233, 162] width 14 height 14
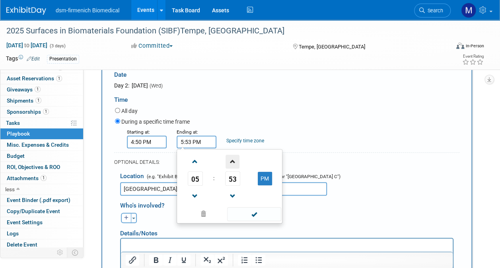
click at [233, 159] on span at bounding box center [233, 162] width 14 height 14
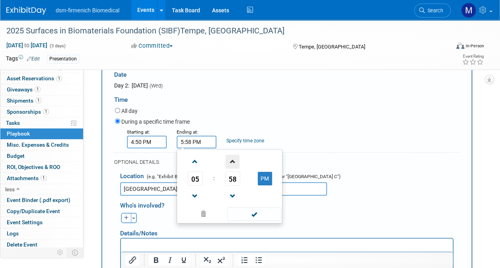
click at [233, 159] on span at bounding box center [233, 162] width 14 height 14
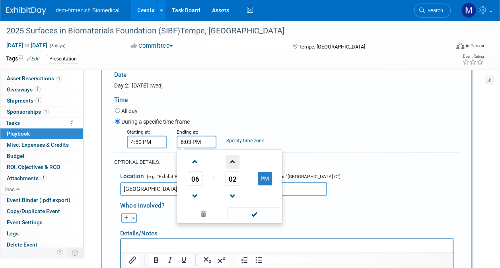
click at [233, 159] on span at bounding box center [233, 162] width 14 height 14
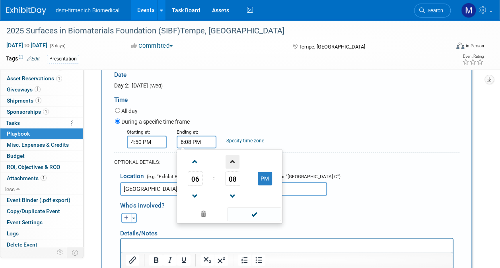
click at [233, 159] on span at bounding box center [233, 162] width 14 height 14
click at [198, 192] on span at bounding box center [195, 196] width 14 height 14
type input "5:10 PM"
click at [257, 211] on span at bounding box center [254, 214] width 54 height 14
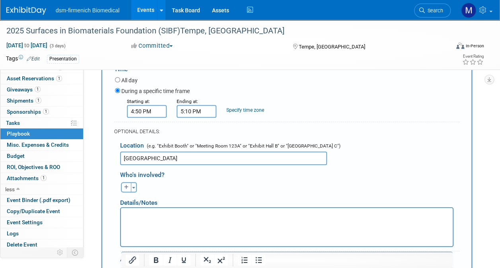
scroll to position [223, 0]
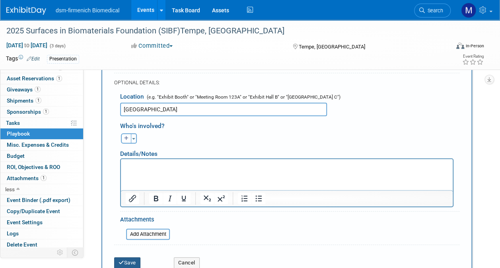
click at [134, 258] on button "Save" at bounding box center [127, 262] width 26 height 11
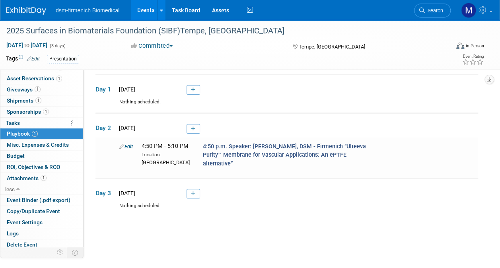
scroll to position [0, 0]
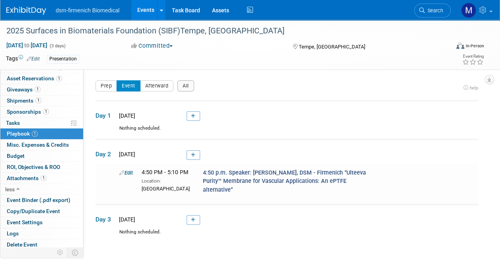
drag, startPoint x: 196, startPoint y: 116, endPoint x: 204, endPoint y: 98, distance: 19.6
click at [196, 116] on link at bounding box center [194, 116] width 14 height 10
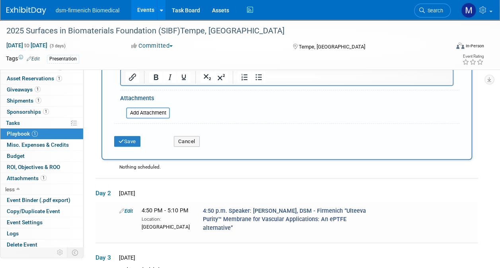
scroll to position [403, 0]
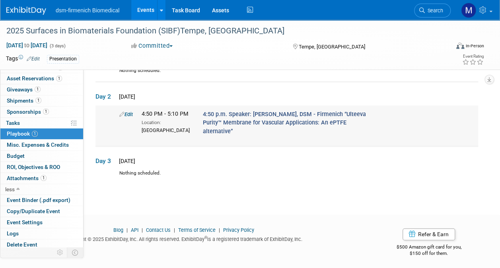
click at [124, 113] on link "Edit" at bounding box center [126, 114] width 14 height 6
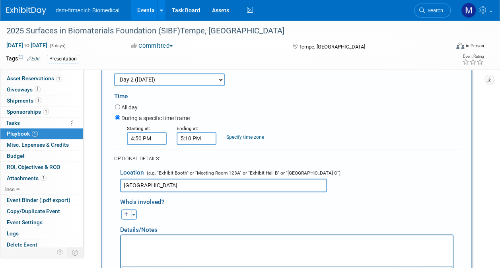
scroll to position [656, 0]
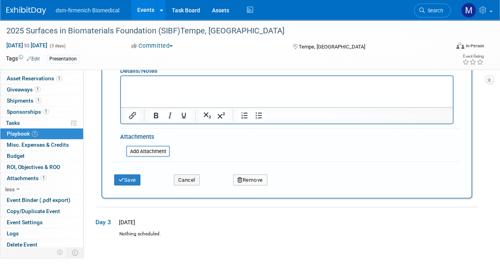
click at [124, 173] on div "Save" at bounding box center [138, 177] width 60 height 16
click at [124, 175] on button "Save" at bounding box center [127, 179] width 26 height 11
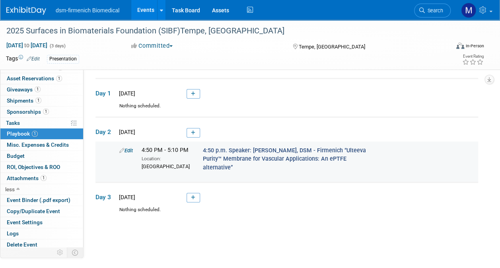
scroll to position [0, 0]
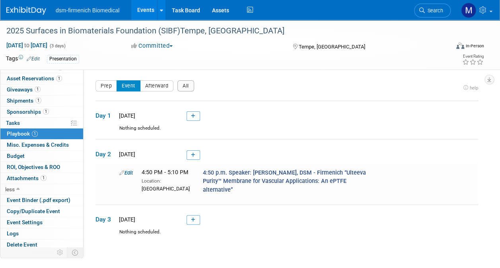
click at [192, 155] on icon at bounding box center [193, 155] width 4 height 5
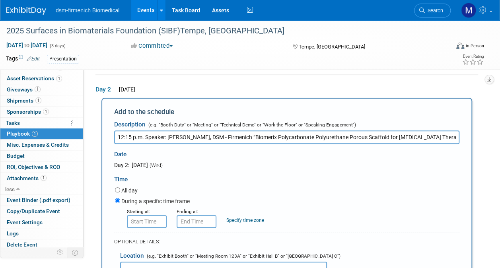
type input "12:15 p.m. Speaker: Larry Lavelle, DSM - Firmenich “Biomerix Polycarbonate Poly…"
click at [142, 220] on input "8:00 AM" at bounding box center [147, 221] width 40 height 13
click at [150, 241] on span at bounding box center [145, 241] width 14 height 14
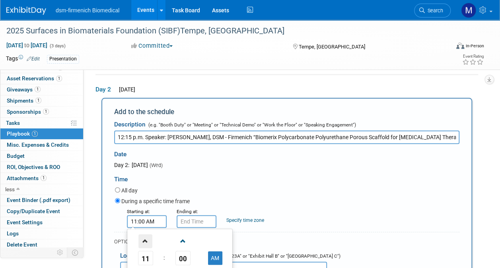
click at [150, 241] on span at bounding box center [145, 241] width 14 height 14
click at [183, 241] on span at bounding box center [183, 241] width 14 height 14
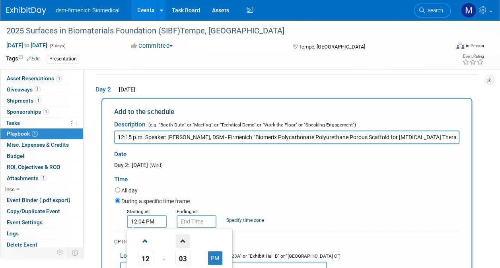
click at [183, 241] on span at bounding box center [183, 241] width 14 height 14
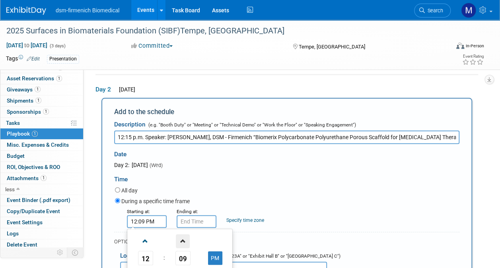
click at [183, 241] on span at bounding box center [183, 241] width 14 height 14
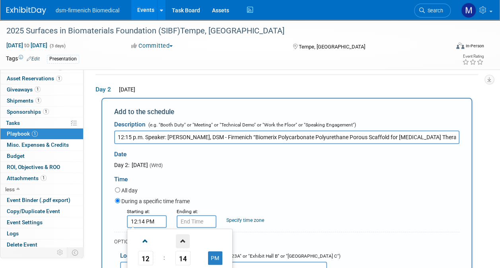
click at [183, 241] on span at bounding box center [183, 241] width 14 height 14
click at [220, 258] on button "PM" at bounding box center [215, 258] width 14 height 14
type input "12:15 AM"
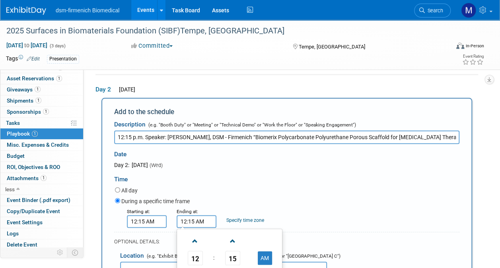
click at [192, 217] on input "12:15 AM" at bounding box center [197, 221] width 40 height 13
click at [232, 243] on span at bounding box center [233, 241] width 14 height 14
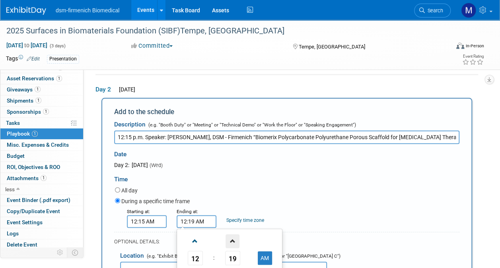
click at [233, 243] on span at bounding box center [233, 241] width 14 height 14
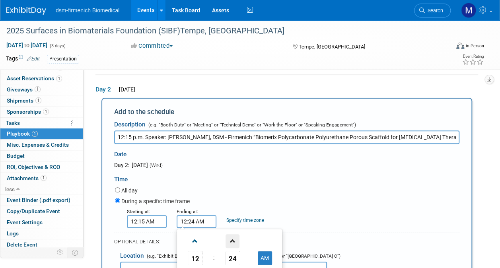
click at [233, 243] on span at bounding box center [233, 241] width 14 height 14
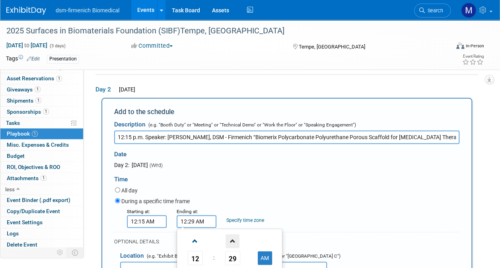
click at [233, 243] on span at bounding box center [233, 241] width 14 height 14
click at [233, 245] on span at bounding box center [233, 241] width 14 height 14
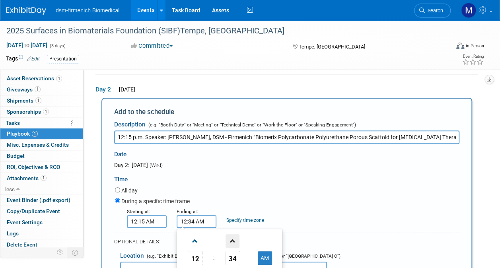
click at [233, 243] on span at bounding box center [233, 241] width 14 height 14
click at [267, 259] on button "AM" at bounding box center [265, 258] width 14 height 14
type input "12:35 PM"
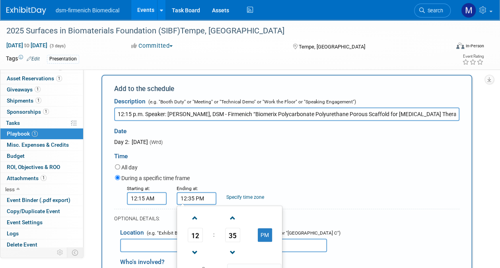
scroll to position [104, 0]
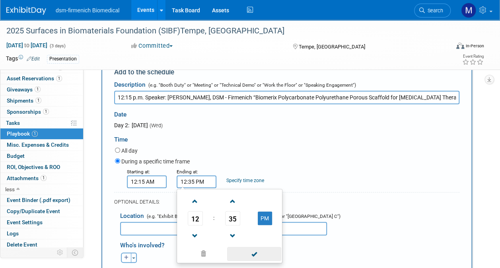
click at [255, 255] on span at bounding box center [254, 254] width 54 height 14
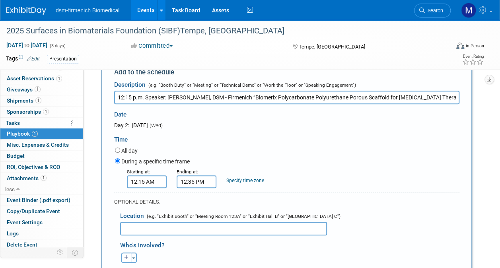
click at [134, 228] on input "text" at bounding box center [223, 229] width 207 height 14
paste input "Ventana Ballroom"
type input "Ventana Ballroom"
click at [126, 259] on icon "button" at bounding box center [126, 257] width 5 height 5
select select
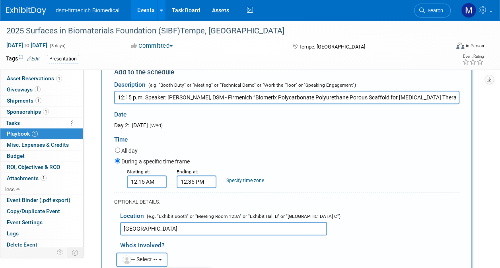
click at [162, 259] on b "button" at bounding box center [160, 260] width 3 height 2
click at [123, 259] on button "button" at bounding box center [126, 258] width 10 height 10
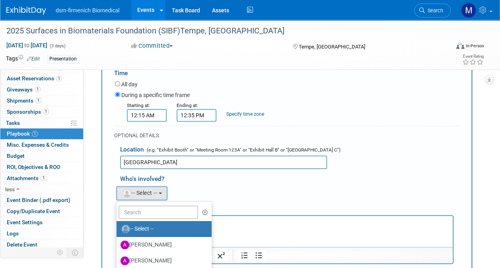
scroll to position [263, 0]
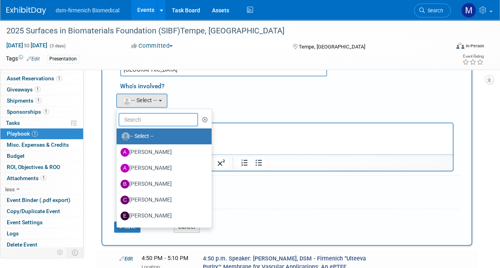
click at [146, 121] on input "text" at bounding box center [159, 120] width 80 height 14
click at [233, 95] on div "Albert remove Aylvin remove Benjamin remove" at bounding box center [289, 99] width 351 height 16
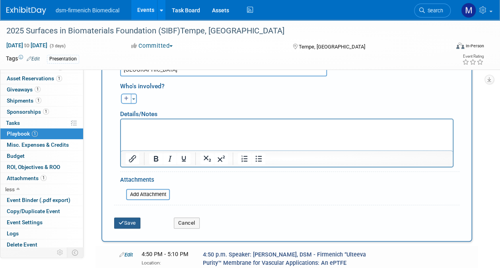
click at [132, 223] on button "Save" at bounding box center [127, 223] width 26 height 11
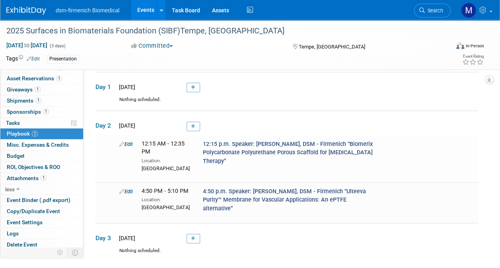
scroll to position [0, 0]
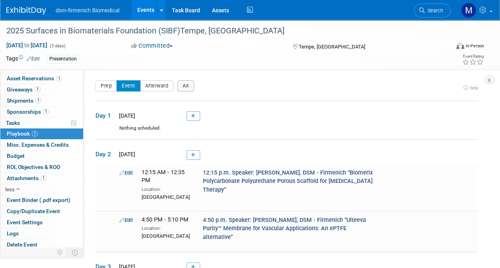
drag, startPoint x: 193, startPoint y: 116, endPoint x: 183, endPoint y: 118, distance: 10.5
click at [193, 116] on icon at bounding box center [193, 116] width 4 height 5
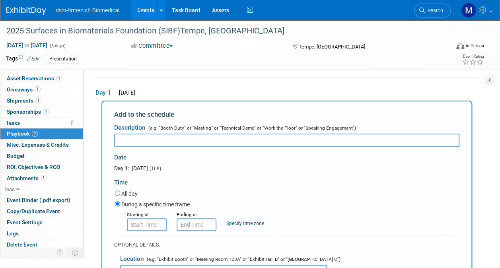
scroll to position [25, 0]
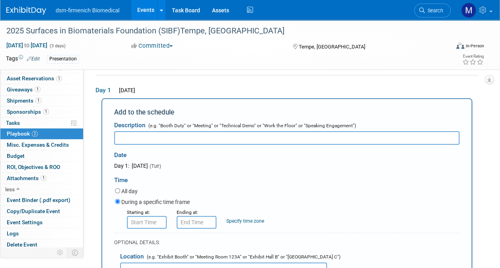
paste input "5:30 p.m. Social Mixer - Graduate Hotel Chair/Moderator: Aylvin Dias"
type input "5:30 p.m. Social Mixer - Graduate Hotel Chair/Moderator: Aylvin Dias"
click at [142, 224] on input "8:00 AM" at bounding box center [147, 222] width 40 height 13
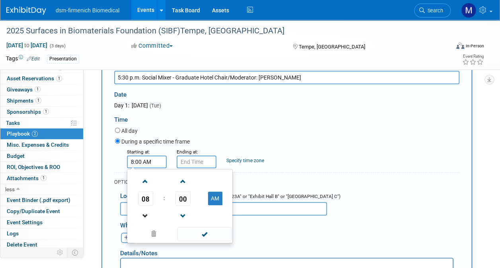
scroll to position [145, 0]
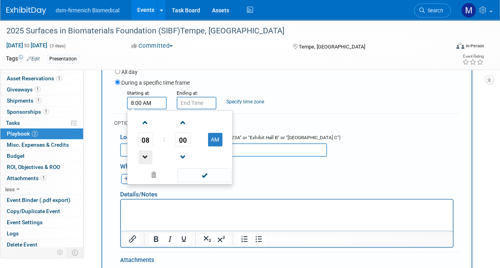
click at [148, 158] on span at bounding box center [145, 157] width 14 height 14
click at [182, 124] on span at bounding box center [183, 123] width 14 height 14
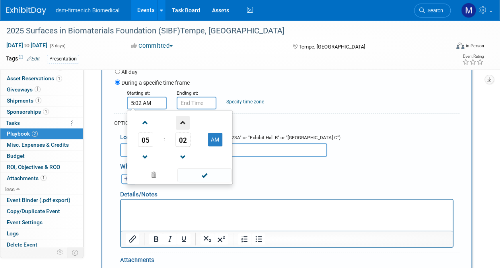
click at [182, 124] on span at bounding box center [183, 123] width 14 height 14
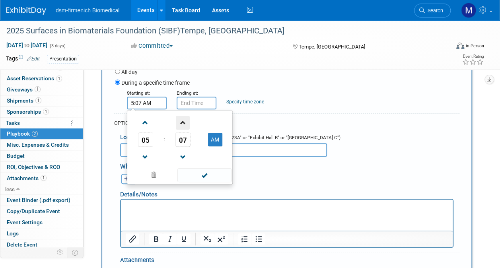
click at [182, 124] on span at bounding box center [183, 123] width 14 height 14
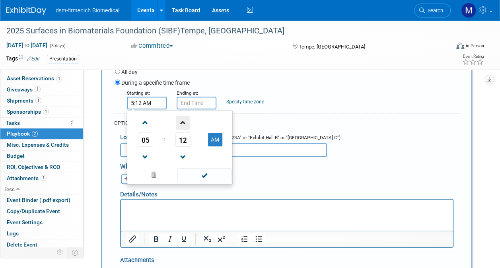
click at [182, 124] on span at bounding box center [183, 123] width 14 height 14
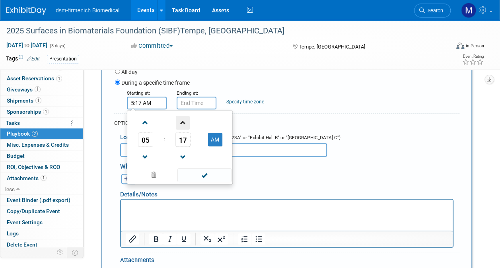
click at [182, 124] on span at bounding box center [183, 123] width 14 height 14
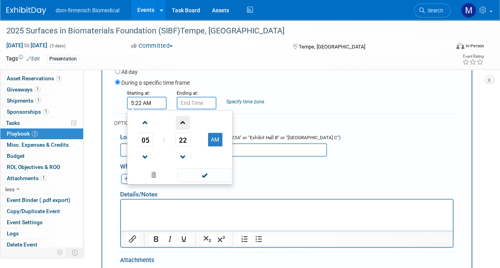
click at [182, 124] on span at bounding box center [183, 123] width 14 height 14
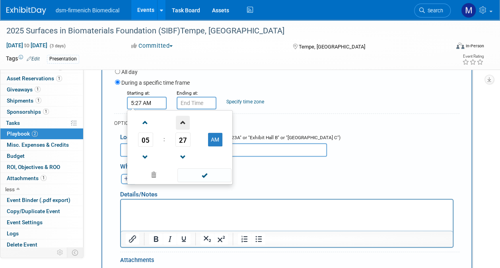
click at [182, 124] on span at bounding box center [183, 123] width 14 height 14
click at [215, 140] on button "AM" at bounding box center [215, 140] width 14 height 14
type input "5:30 PM"
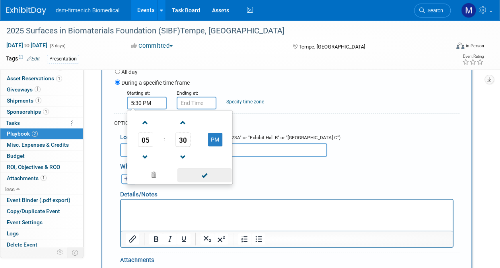
click at [208, 176] on span at bounding box center [204, 175] width 54 height 14
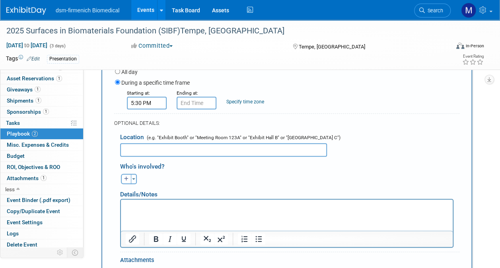
click at [140, 150] on input "text" at bounding box center [223, 150] width 207 height 14
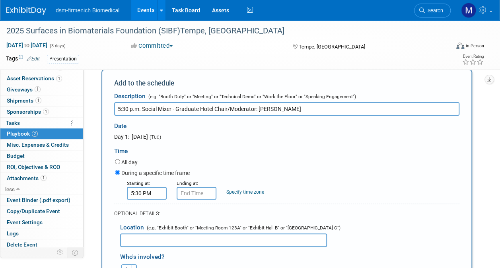
scroll to position [65, 0]
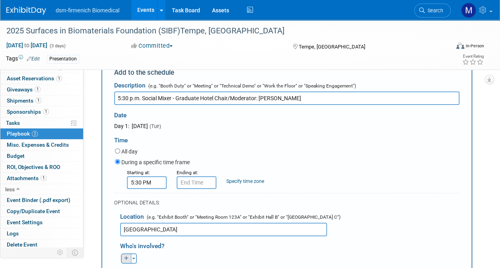
type input "Graduate Hotel"
click at [122, 258] on button "button" at bounding box center [126, 258] width 10 height 10
select select
click at [137, 263] on button "-- Select --" at bounding box center [141, 260] width 51 height 14
click at [128, 259] on button "button" at bounding box center [126, 258] width 10 height 10
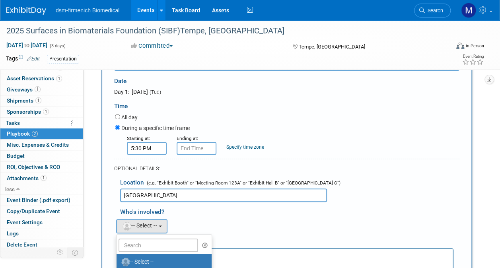
scroll to position [185, 0]
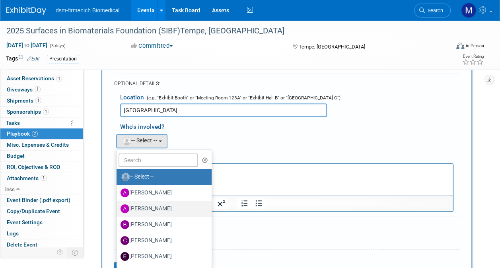
click at [145, 206] on label "[PERSON_NAME]" at bounding box center [162, 208] width 83 height 13
click at [118, 206] on input "[PERSON_NAME]" at bounding box center [115, 207] width 5 height 5
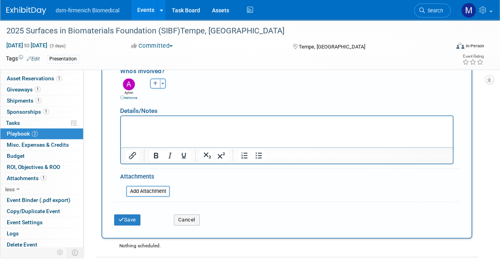
scroll to position [264, 0]
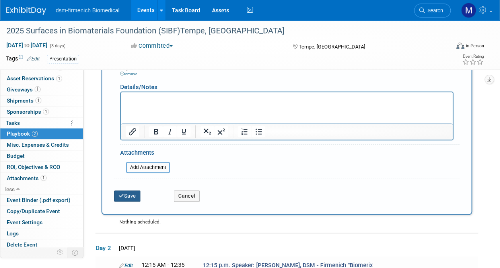
click at [131, 196] on button "Save" at bounding box center [127, 196] width 26 height 11
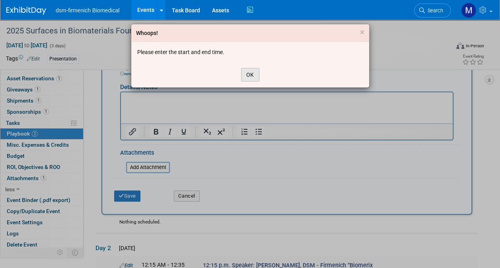
click at [254, 77] on button "OK" at bounding box center [250, 75] width 18 height 14
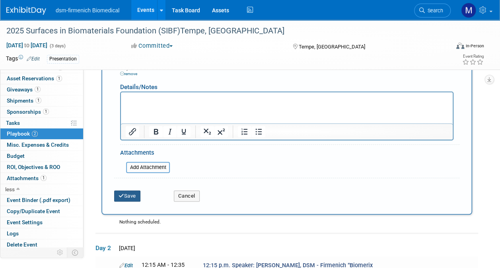
click at [126, 196] on button "Save" at bounding box center [127, 196] width 26 height 11
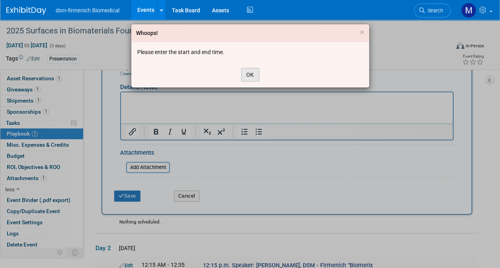
click at [248, 73] on button "OK" at bounding box center [250, 75] width 18 height 14
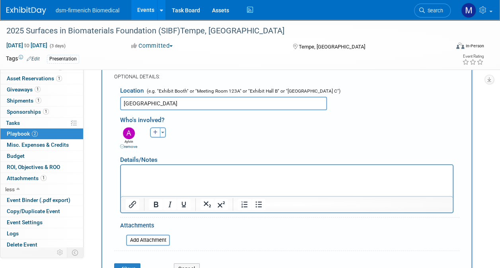
scroll to position [145, 0]
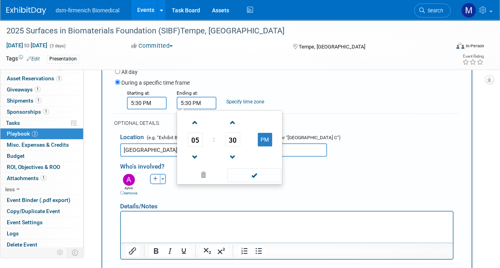
click at [198, 101] on input "5:30 PM" at bounding box center [197, 103] width 40 height 13
click at [193, 123] on span at bounding box center [195, 123] width 14 height 14
click at [265, 139] on button "PM" at bounding box center [265, 140] width 14 height 14
click at [255, 173] on span at bounding box center [254, 175] width 54 height 14
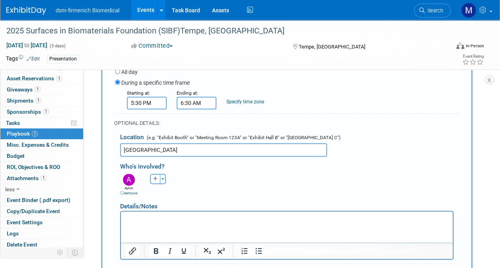
click at [210, 103] on input "6:30 AM" at bounding box center [197, 103] width 40 height 13
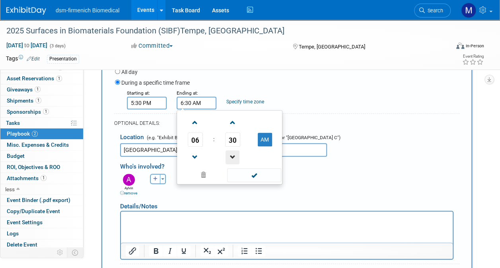
click at [235, 153] on span at bounding box center [233, 157] width 14 height 14
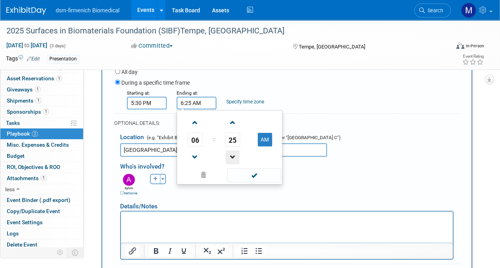
click at [235, 153] on span at bounding box center [233, 157] width 14 height 14
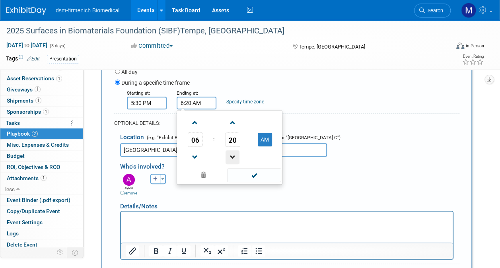
click at [235, 153] on span at bounding box center [233, 157] width 14 height 14
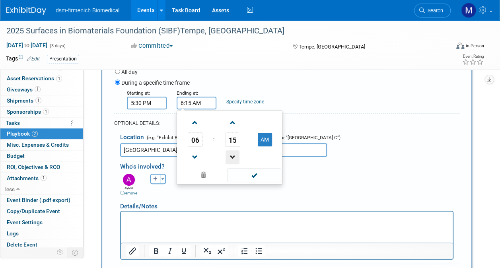
click at [235, 153] on span at bounding box center [233, 157] width 14 height 14
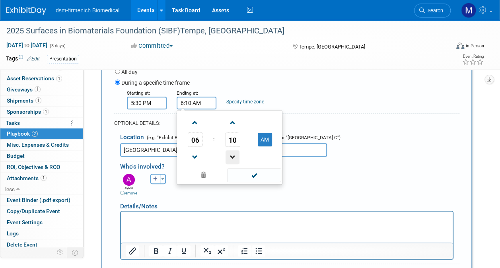
click at [235, 153] on span at bounding box center [233, 157] width 14 height 14
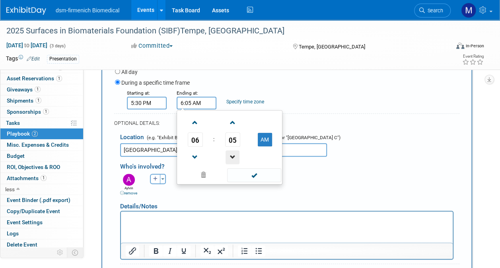
click at [235, 153] on span at bounding box center [233, 157] width 14 height 14
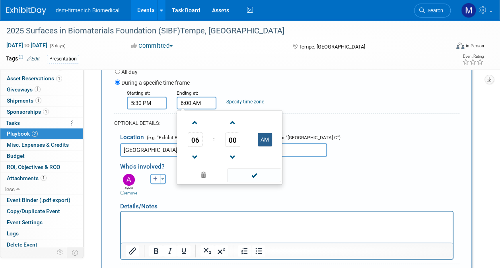
click at [264, 139] on button "AM" at bounding box center [265, 140] width 14 height 14
type input "6:00 PM"
click at [252, 176] on span at bounding box center [254, 175] width 54 height 14
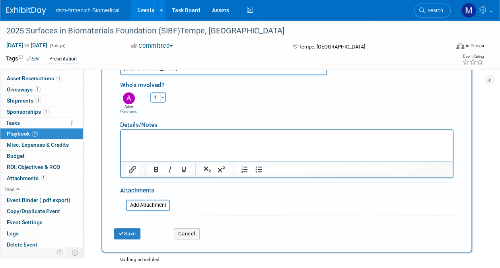
scroll to position [304, 0]
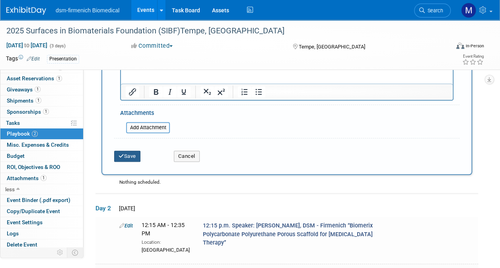
click at [122, 155] on icon "submit" at bounding box center [122, 156] width 6 height 5
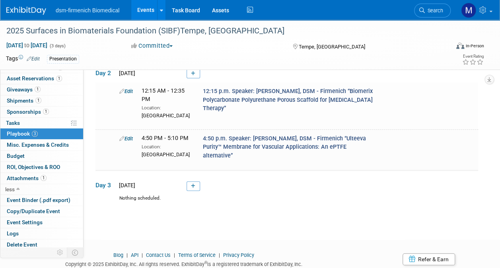
scroll to position [25, 0]
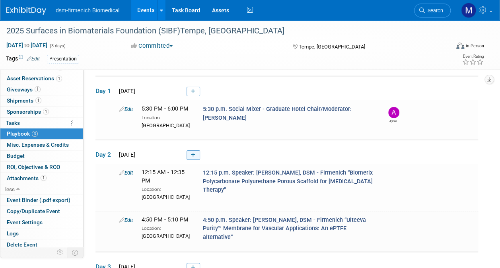
drag, startPoint x: 191, startPoint y: 154, endPoint x: 173, endPoint y: 152, distance: 18.4
click at [191, 153] on icon at bounding box center [193, 155] width 4 height 5
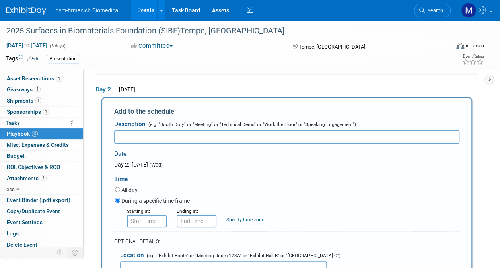
scroll to position [0, 0]
paste input "3:40 p.m - Ventana Ballroom BioInterface Session 4b: Medical Fabrics, Fibers, a…"
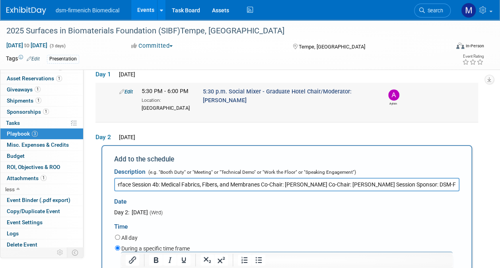
scroll to position [10, 0]
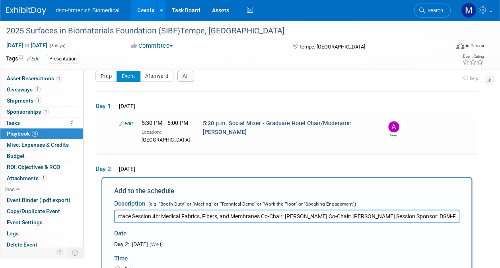
drag, startPoint x: 134, startPoint y: 215, endPoint x: 140, endPoint y: 212, distance: 6.4
click at [135, 215] on input "3:40 p.m - Ventana Ballroom BioInterface Session 4b: Medical Fabrics, Fibers, a…" at bounding box center [286, 217] width 345 height 14
drag, startPoint x: 189, startPoint y: 217, endPoint x: 147, endPoint y: 213, distance: 41.6
click at [146, 213] on input "3:40 p.m - Ventana Ballroom BioInterface Session 4b: Medical Fabrics, Fibers, a…" at bounding box center [286, 217] width 345 height 14
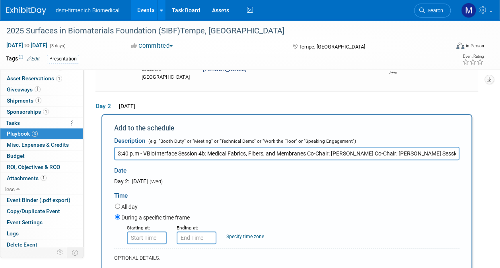
scroll to position [169, 0]
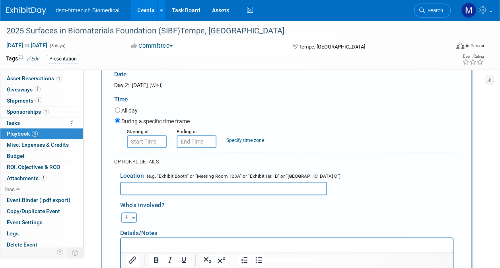
type input "3:40 p.m - VBioInterface Session 4b: Medical Fabrics, Fibers, and Membranes Co-…"
click at [139, 187] on input "text" at bounding box center [223, 189] width 207 height 14
paste input "entana Ballroom"
click at [123, 191] on input "entana Ballroom" at bounding box center [223, 189] width 207 height 14
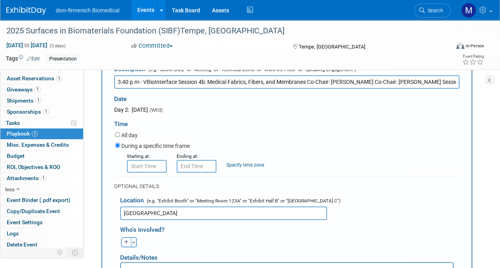
scroll to position [89, 0]
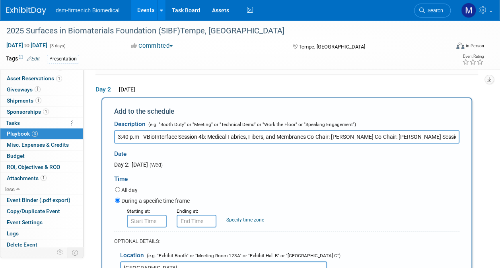
type input "Ventana Ballroom"
click at [145, 221] on input "8:00 AM" at bounding box center [147, 221] width 40 height 13
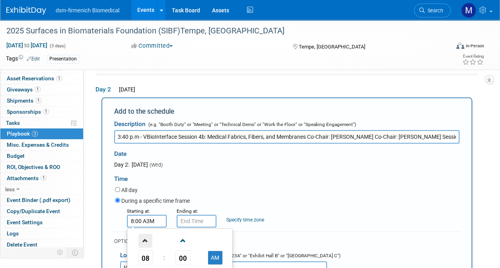
click at [149, 241] on span at bounding box center [145, 241] width 14 height 14
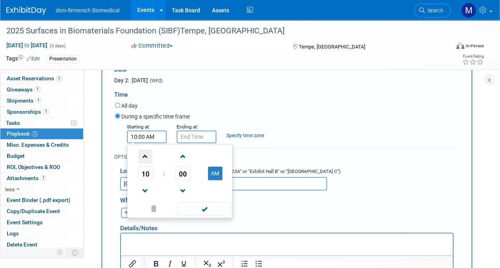
scroll to position [208, 0]
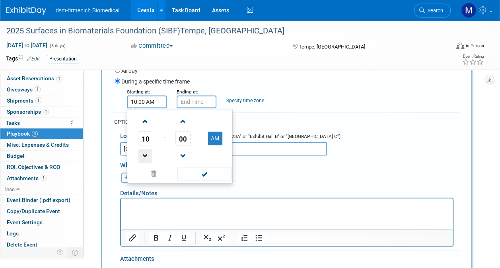
click at [145, 154] on span at bounding box center [145, 156] width 14 height 14
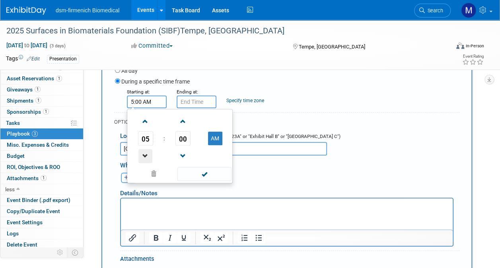
click at [145, 154] on span at bounding box center [145, 156] width 14 height 14
click at [155, 155] on td at bounding box center [145, 156] width 33 height 20
click at [149, 155] on span at bounding box center [145, 156] width 14 height 14
click at [183, 152] on span at bounding box center [183, 156] width 14 height 14
click at [184, 152] on span at bounding box center [183, 156] width 14 height 14
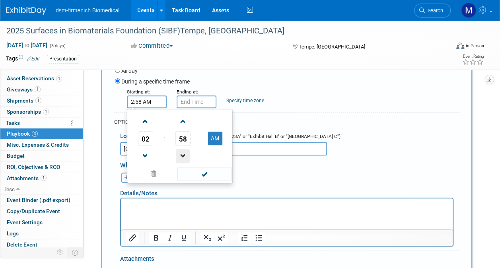
click at [184, 152] on span at bounding box center [183, 156] width 14 height 14
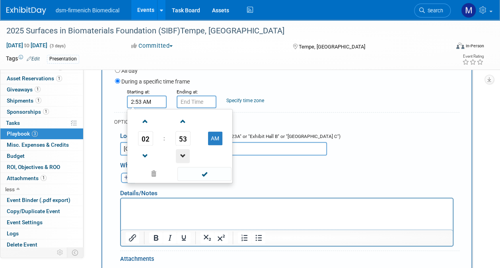
click at [184, 152] on span at bounding box center [183, 156] width 14 height 14
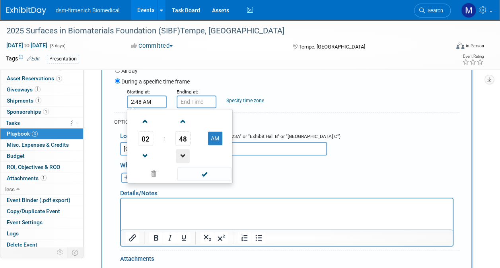
click at [184, 152] on span at bounding box center [183, 156] width 14 height 14
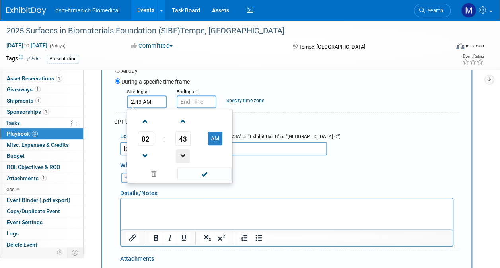
click at [184, 152] on span at bounding box center [183, 156] width 14 height 14
drag, startPoint x: 146, startPoint y: 121, endPoint x: 180, endPoint y: 125, distance: 33.6
click at [149, 121] on span at bounding box center [145, 122] width 14 height 14
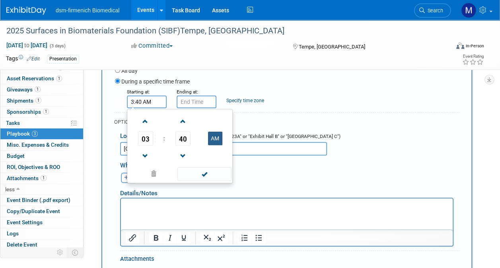
click at [217, 143] on button "AM" at bounding box center [215, 139] width 14 height 14
click at [210, 174] on span at bounding box center [204, 174] width 54 height 14
type input "3:40 PM"
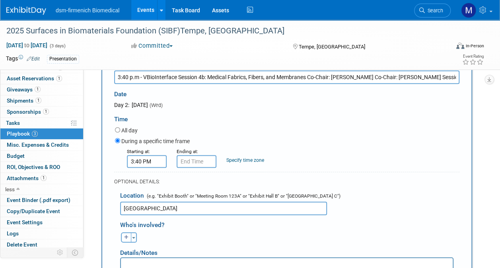
scroll to position [49, 0]
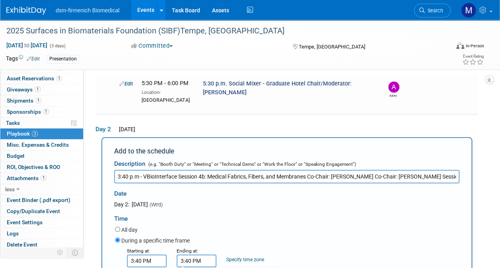
click at [191, 261] on input "3:40 PM" at bounding box center [197, 261] width 40 height 13
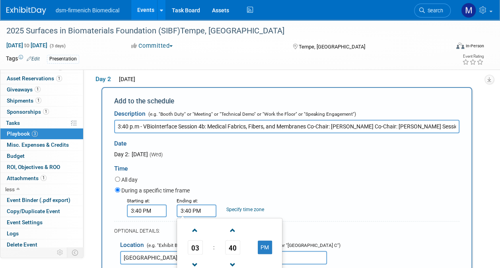
scroll to position [129, 0]
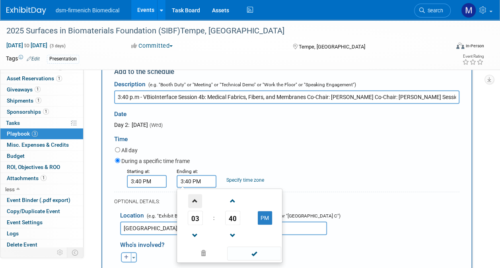
click at [197, 200] on span at bounding box center [195, 201] width 14 height 14
click at [232, 204] on span at bounding box center [233, 201] width 14 height 14
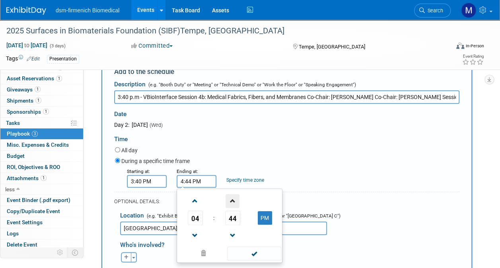
click at [232, 203] on span at bounding box center [233, 201] width 14 height 14
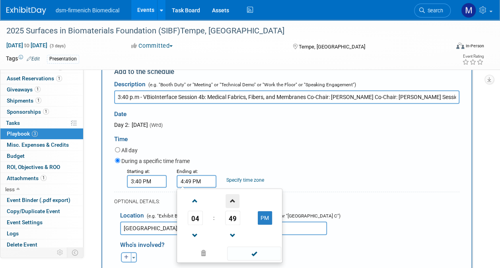
click at [232, 203] on span at bounding box center [233, 201] width 14 height 14
click at [235, 206] on span at bounding box center [233, 201] width 14 height 14
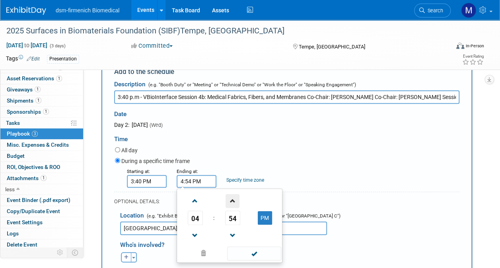
click at [235, 206] on span at bounding box center [233, 201] width 14 height 14
click at [235, 202] on span at bounding box center [233, 201] width 14 height 14
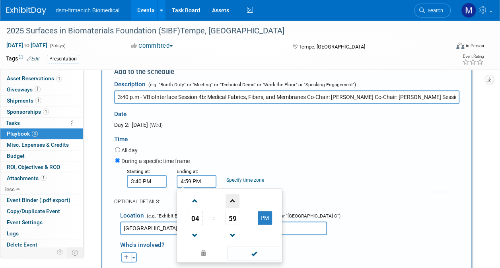
click at [235, 202] on span at bounding box center [233, 201] width 14 height 14
drag, startPoint x: 198, startPoint y: 232, endPoint x: 250, endPoint y: 230, distance: 52.2
click at [199, 232] on span at bounding box center [195, 236] width 14 height 14
type input "4:00 PM"
click at [248, 252] on span at bounding box center [254, 254] width 54 height 14
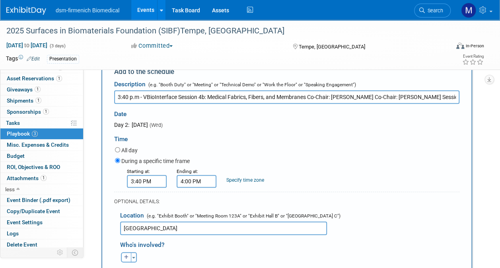
click at [147, 95] on input "3:40 p.m - VBioInterface Session 4b: Medical Fabrics, Fibers, and Membranes Co-…" at bounding box center [286, 97] width 345 height 14
drag, startPoint x: 147, startPoint y: 95, endPoint x: 107, endPoint y: 92, distance: 40.3
click at [107, 92] on div "Add to the schedule Description (e.g. "Booth Duty" or "Meeting" or "Technical D…" at bounding box center [286, 229] width 371 height 343
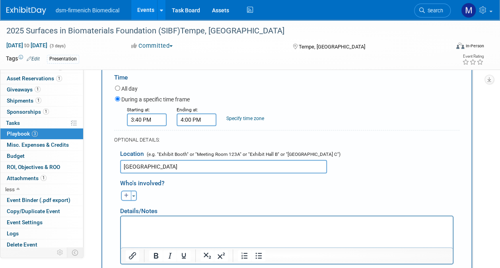
scroll to position [248, 0]
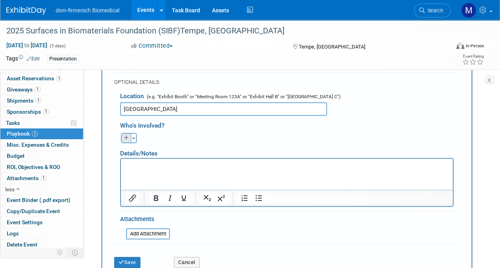
type input "BioInterface Session 4b: Medical Fabrics, Fibers, and Membranes Co-Chair: Aylvi…"
click at [126, 139] on icon "button" at bounding box center [126, 138] width 5 height 5
select select
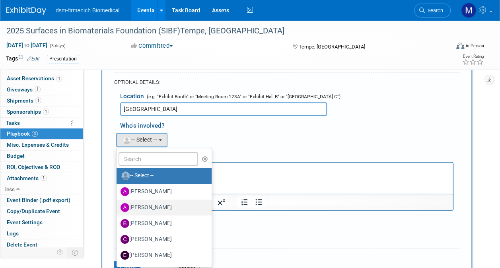
click at [151, 204] on label "[PERSON_NAME]" at bounding box center [162, 207] width 83 height 13
click at [118, 204] on input "[PERSON_NAME]" at bounding box center [115, 206] width 5 height 5
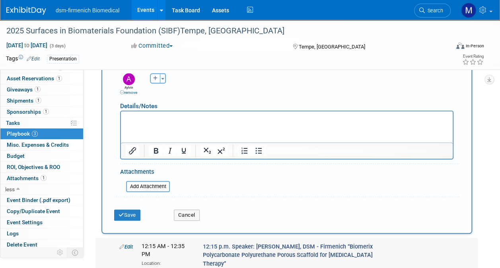
scroll to position [368, 0]
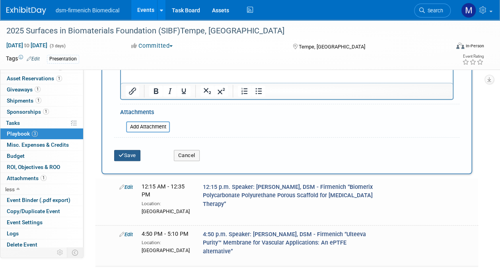
click at [132, 156] on button "Save" at bounding box center [127, 155] width 26 height 11
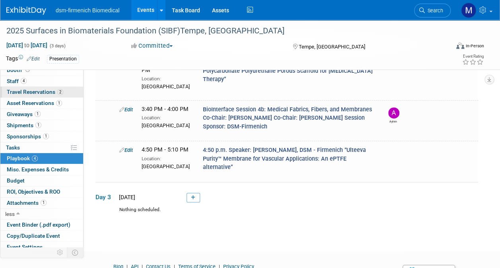
scroll to position [0, 0]
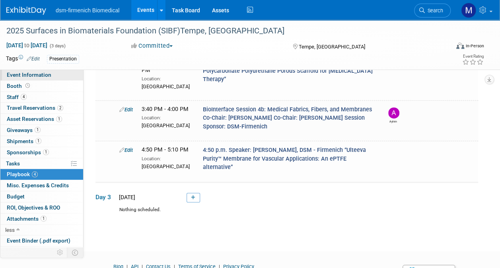
click at [21, 76] on span "Event Information" at bounding box center [29, 75] width 45 height 6
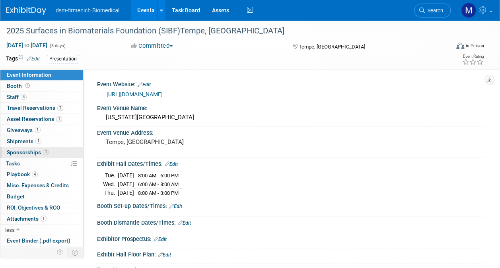
click at [28, 151] on span "Sponsorships 1" at bounding box center [28, 152] width 42 height 6
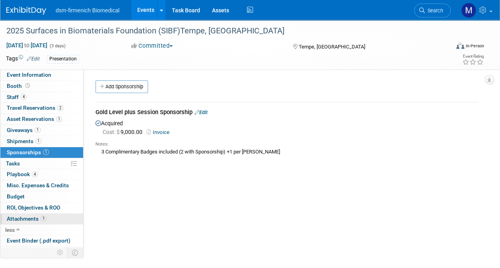
click at [14, 217] on span "Attachments 1" at bounding box center [27, 219] width 40 height 6
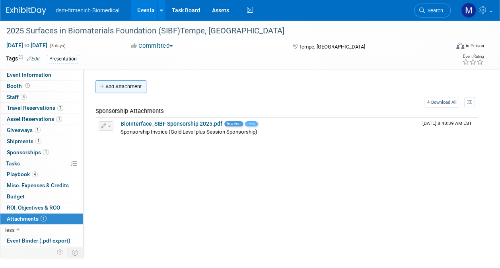
click at [132, 86] on button "Add Attachment" at bounding box center [120, 86] width 51 height 13
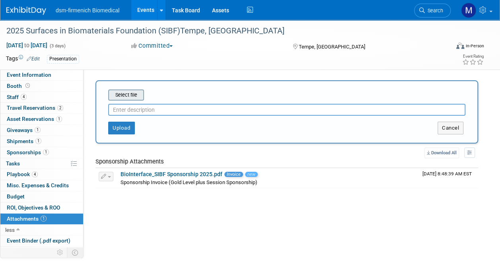
click at [130, 91] on input "file" at bounding box center [96, 95] width 95 height 10
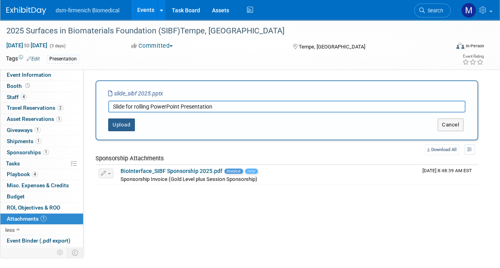
type input "Slide for rolling PowerPoint Presentation"
click at [126, 123] on button "Upload" at bounding box center [121, 125] width 27 height 13
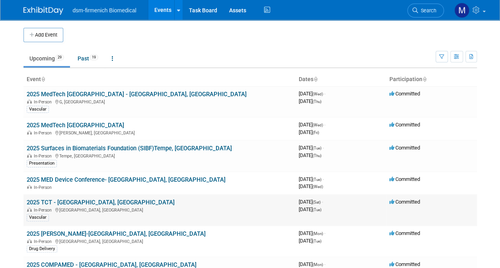
click at [37, 200] on link "2025 TCT - [GEOGRAPHIC_DATA], [GEOGRAPHIC_DATA]" at bounding box center [101, 202] width 148 height 7
click at [47, 146] on link "2025 Surfaces in Biomaterials Foundation (SIBF)Tempe, [GEOGRAPHIC_DATA]" at bounding box center [129, 148] width 205 height 7
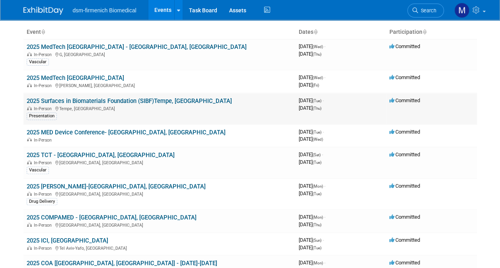
scroll to position [40, 0]
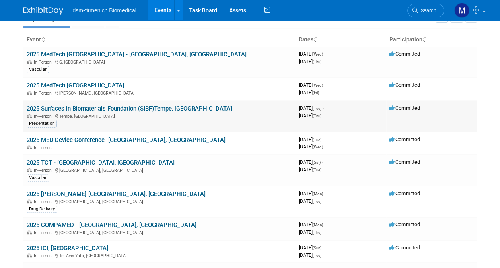
click at [49, 108] on link "2025 Surfaces in Biomaterials Foundation (SIBF)Tempe, [GEOGRAPHIC_DATA]" at bounding box center [129, 108] width 205 height 7
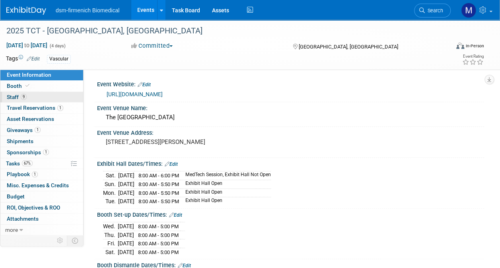
click at [13, 99] on span "Staff 9" at bounding box center [17, 97] width 20 height 6
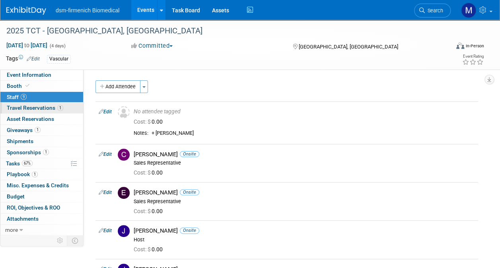
click at [15, 107] on span "Travel Reservations 1" at bounding box center [35, 108] width 56 height 6
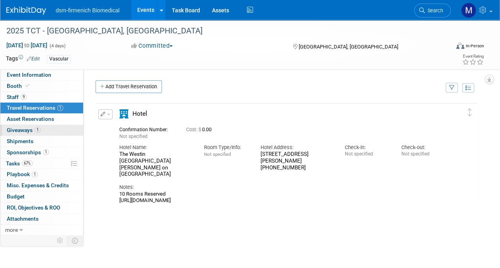
click at [17, 128] on span "Giveaways 1" at bounding box center [24, 130] width 34 height 6
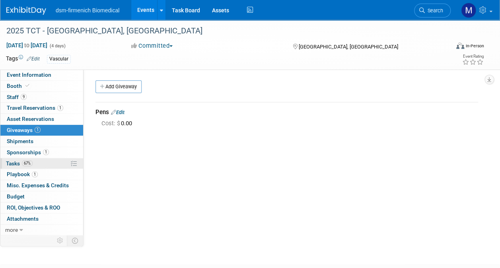
click at [15, 161] on span "Tasks 67%" at bounding box center [19, 163] width 27 height 6
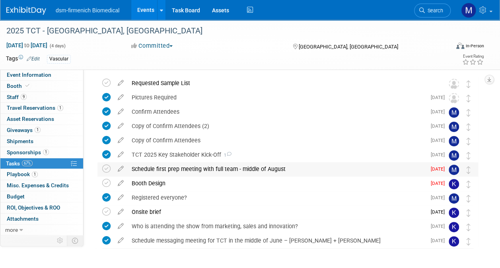
scroll to position [40, 0]
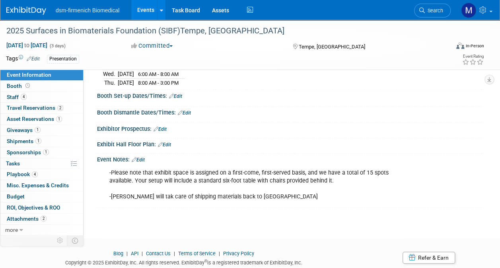
scroll to position [134, 0]
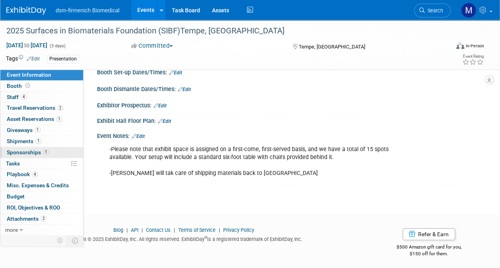
click at [27, 149] on span "Sponsorships 1" at bounding box center [28, 152] width 42 height 6
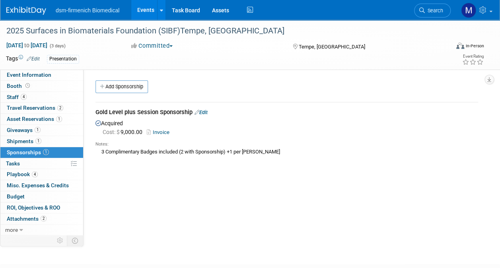
click at [205, 113] on link "Edit" at bounding box center [200, 112] width 13 height 6
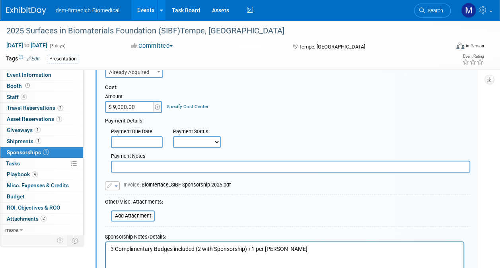
scroll to position [131, 0]
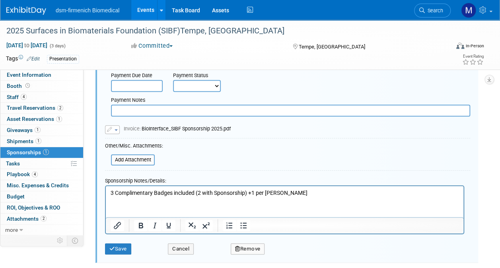
click at [308, 192] on p "3 Complimentary Badges included (2 with Sponsorship) +1 per [PERSON_NAME]" at bounding box center [285, 193] width 348 height 8
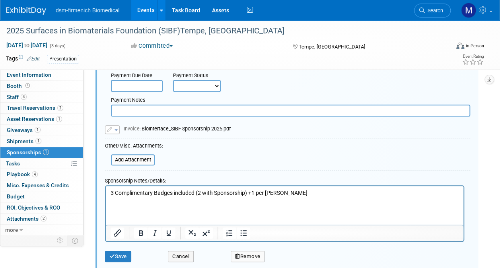
click at [301, 189] on p "3 Complimentary Badges included (2 with Sponsorship) +1 per Ben Sewell" at bounding box center [285, 193] width 348 height 8
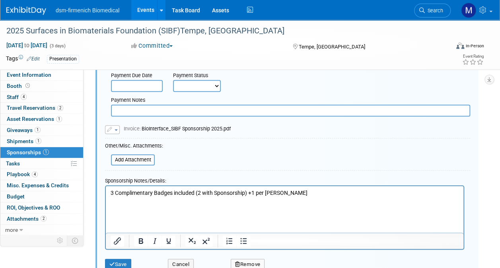
click at [306, 189] on p "3 Complimentary Badges included (2 with Sponsorship) +1 per Ben Sewell" at bounding box center [285, 193] width 348 height 8
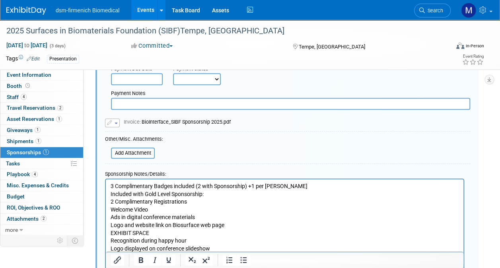
scroll to position [146, 0]
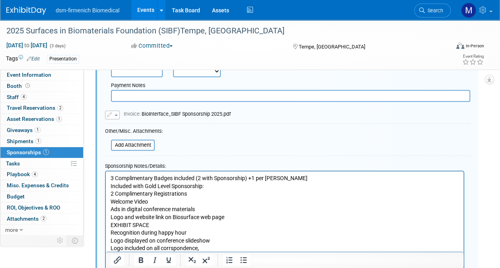
click at [171, 249] on p "Logo included on all corrspondence," at bounding box center [285, 249] width 348 height 8
click at [216, 249] on p "Logo included on all correspondence," at bounding box center [285, 249] width 348 height 8
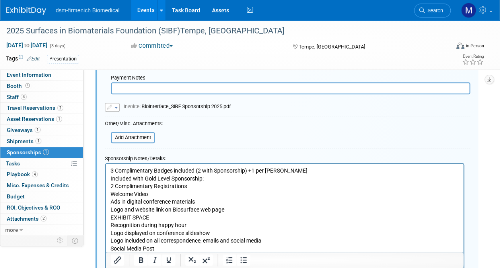
scroll to position [161, 0]
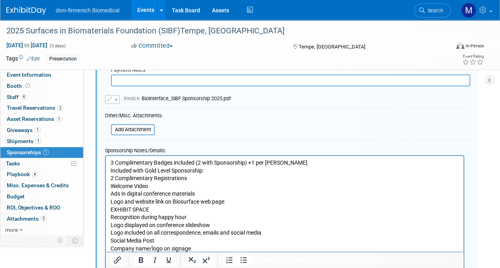
click at [191, 181] on p "2 Complimentary Registrations" at bounding box center [285, 179] width 348 height 8
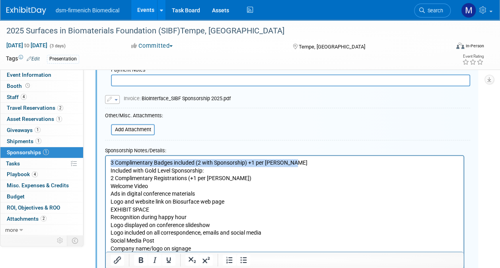
drag, startPoint x: 297, startPoint y: 162, endPoint x: 85, endPoint y: 149, distance: 212.4
click at [106, 156] on html "3 Complimentary Badges included (2 with Sponsorship) +1 per Ben Sewell Included…" at bounding box center [285, 212] width 358 height 112
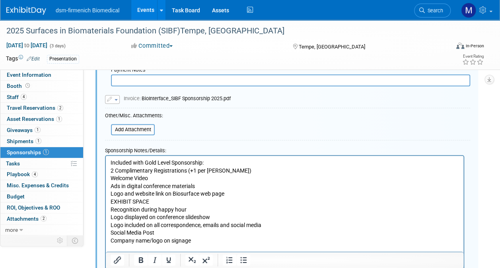
click at [205, 161] on p "Included with Gold Level Sponsorship:" at bounding box center [285, 163] width 348 height 8
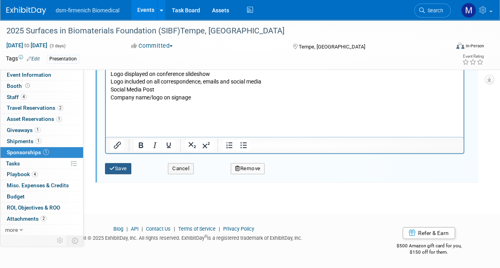
click at [115, 170] on button "Save" at bounding box center [118, 168] width 26 height 11
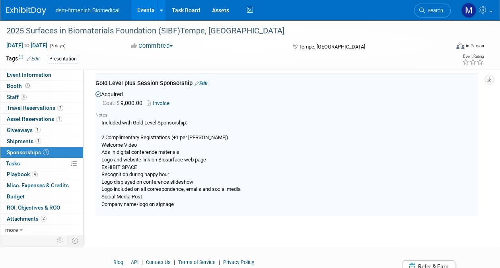
scroll to position [0, 0]
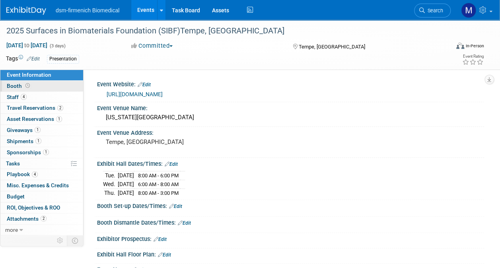
click at [14, 84] on span "Booth" at bounding box center [19, 86] width 25 height 6
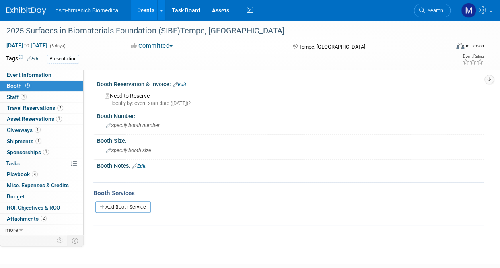
click at [141, 165] on link "Edit" at bounding box center [138, 166] width 13 height 6
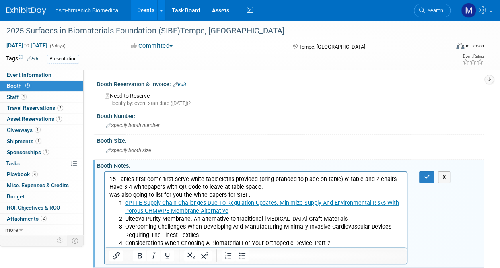
drag, startPoint x: 250, startPoint y: 196, endPoint x: 204, endPoint y: 370, distance: 180.0
click at [105, 198] on html "15 Tables-first come first serve-white tablecloths provided (bring branded to p…" at bounding box center [256, 209] width 302 height 75
click at [265, 189] on p "Have 3-4 whitepapers with QR Code to leave at table space." at bounding box center [255, 187] width 293 height 8
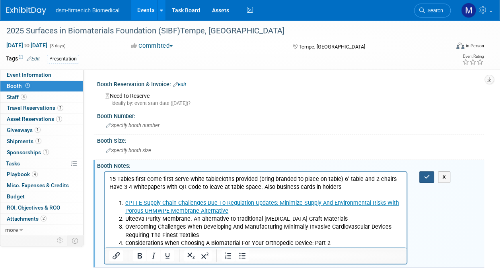
click at [431, 176] on button "button" at bounding box center [426, 177] width 15 height 12
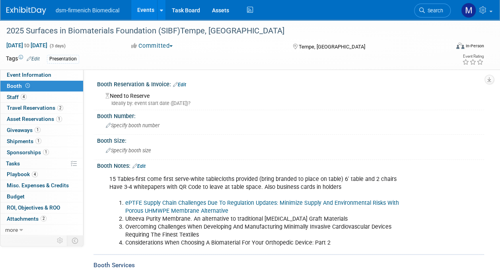
click at [186, 83] on link "Edit" at bounding box center [179, 85] width 13 height 6
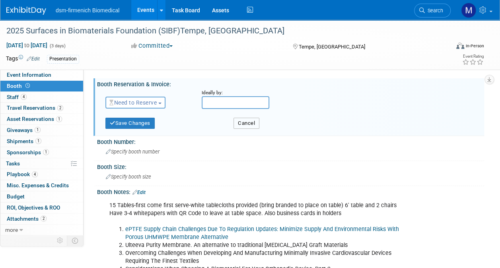
drag, startPoint x: 250, startPoint y: 124, endPoint x: 154, endPoint y: 136, distance: 96.6
click at [251, 124] on button "Cancel" at bounding box center [246, 123] width 26 height 11
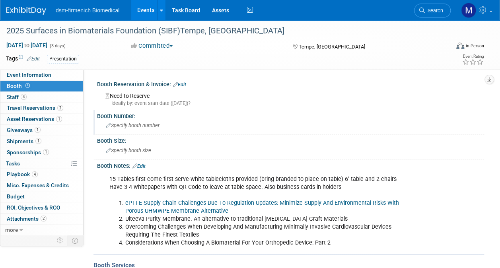
click at [132, 124] on span "Specify booth number" at bounding box center [133, 126] width 54 height 6
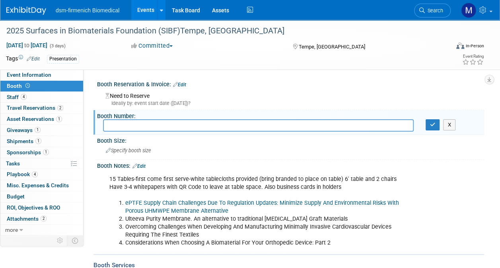
type input "F"
type input "15 Tables Available-First Come First Serve"
click at [432, 125] on icon "button" at bounding box center [433, 124] width 6 height 5
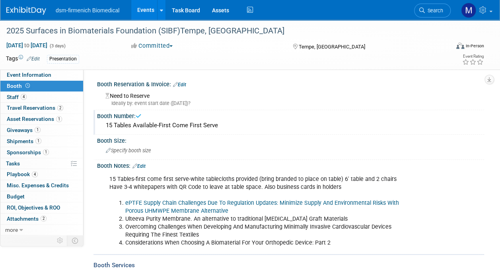
click at [224, 125] on div "15 Tables Available-First Come First Serve" at bounding box center [290, 125] width 375 height 12
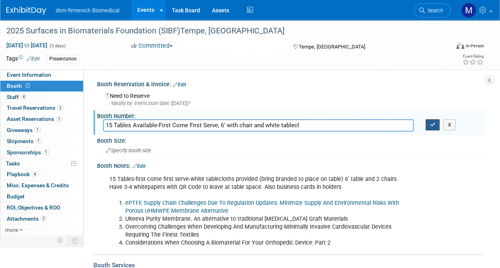
type input "15 Tables Available-First Come First Serve, 6' with chair and white tablecl"
click at [432, 124] on icon "button" at bounding box center [433, 124] width 6 height 5
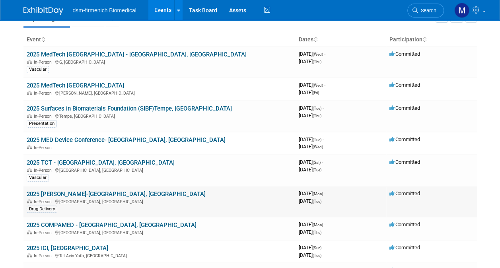
click at [57, 193] on link "2025 [PERSON_NAME]-[GEOGRAPHIC_DATA], [GEOGRAPHIC_DATA]" at bounding box center [116, 194] width 179 height 7
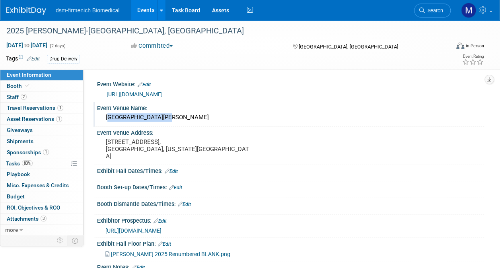
drag, startPoint x: 159, startPoint y: 118, endPoint x: 105, endPoint y: 118, distance: 54.1
click at [105, 118] on div "[GEOGRAPHIC_DATA][PERSON_NAME]" at bounding box center [290, 117] width 375 height 12
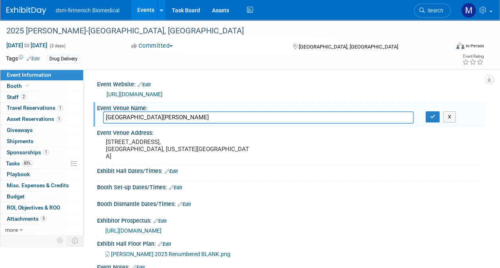
drag, startPoint x: 169, startPoint y: 119, endPoint x: 88, endPoint y: 117, distance: 82.0
click at [88, 117] on div "Event Website: Edit [URL][DOMAIN_NAME] Event Venue Name: [GEOGRAPHIC_DATA][PERS…" at bounding box center [284, 152] width 401 height 164
click at [23, 96] on span "2" at bounding box center [24, 97] width 6 height 6
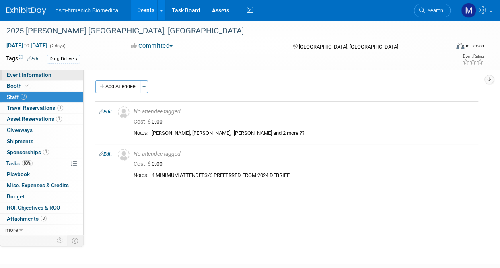
click at [24, 73] on span "Event Information" at bounding box center [29, 75] width 45 height 6
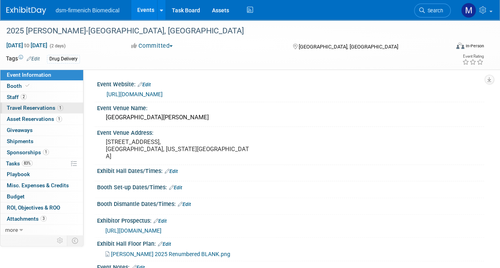
click at [30, 111] on span "Travel Reservations 1" at bounding box center [35, 108] width 56 height 6
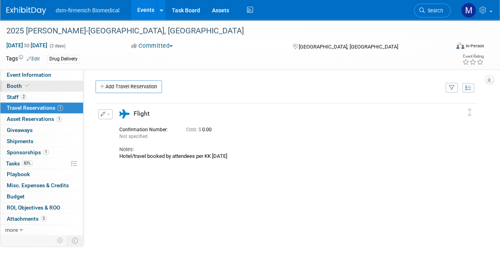
click at [19, 88] on span "Booth" at bounding box center [19, 86] width 24 height 6
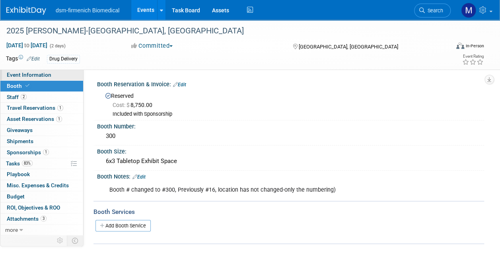
click at [24, 74] on span "Event Information" at bounding box center [29, 75] width 45 height 6
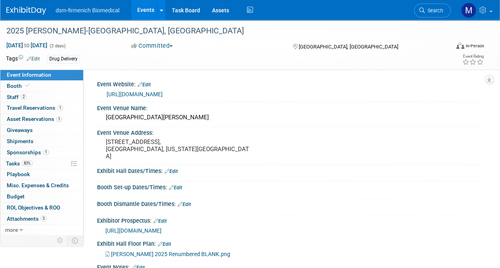
click at [145, 94] on link "[URL][DOMAIN_NAME]" at bounding box center [135, 94] width 56 height 6
click at [24, 151] on span "Sponsorships 1" at bounding box center [28, 152] width 42 height 6
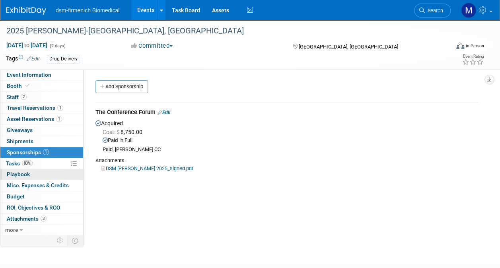
click at [18, 173] on span "Playbook 0" at bounding box center [18, 174] width 23 height 6
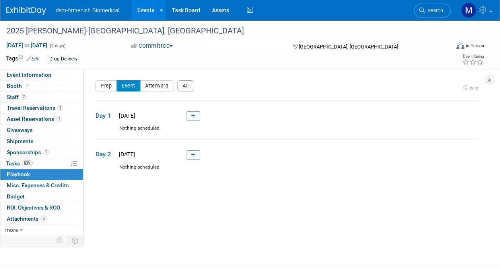
click at [195, 115] on link at bounding box center [194, 116] width 14 height 10
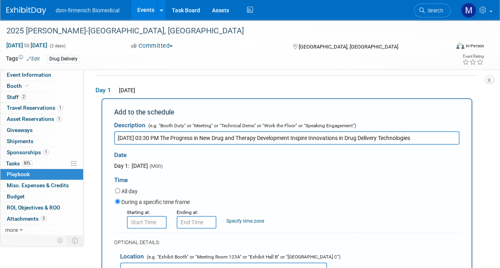
type input "[DATE] 03:30 PM The Progress in New Drug and Therapy Development Inspire Innova…"
click at [146, 221] on input "8:00 AM" at bounding box center [147, 222] width 40 height 13
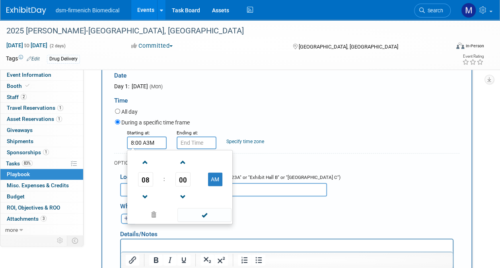
scroll to position [105, 0]
click at [146, 195] on span at bounding box center [145, 197] width 14 height 14
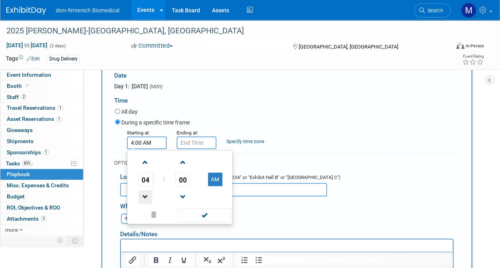
click at [146, 195] on span at bounding box center [145, 197] width 14 height 14
click at [185, 163] on span at bounding box center [183, 163] width 14 height 14
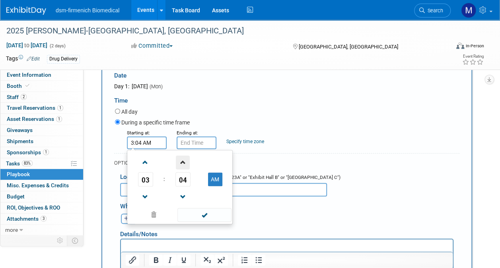
click at [185, 163] on span at bounding box center [183, 163] width 14 height 14
drag, startPoint x: 185, startPoint y: 163, endPoint x: 186, endPoint y: 187, distance: 23.5
click at [186, 189] on table "03 : 07 AM" at bounding box center [180, 179] width 102 height 55
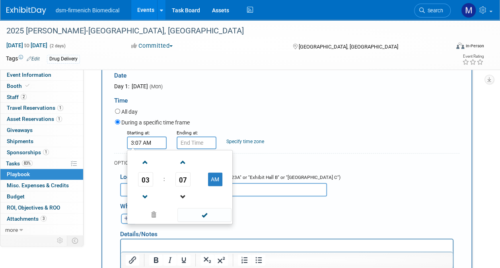
click at [186, 187] on link at bounding box center [182, 197] width 15 height 20
click at [182, 164] on span at bounding box center [183, 163] width 14 height 14
click at [182, 163] on span at bounding box center [183, 163] width 14 height 14
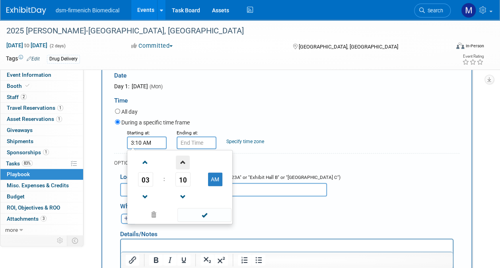
click at [182, 163] on span at bounding box center [183, 163] width 14 height 14
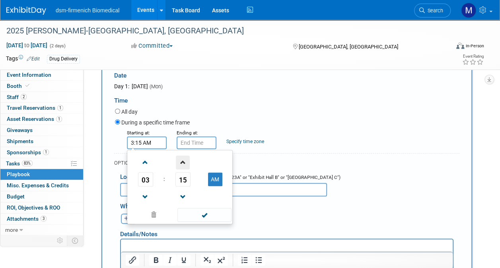
click at [182, 163] on span at bounding box center [183, 163] width 14 height 14
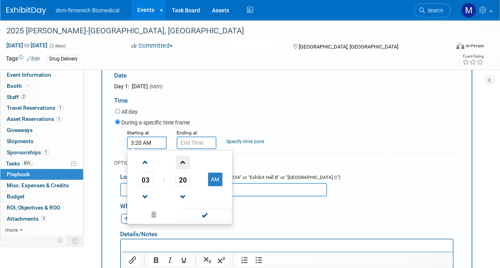
click at [182, 163] on span at bounding box center [183, 163] width 14 height 14
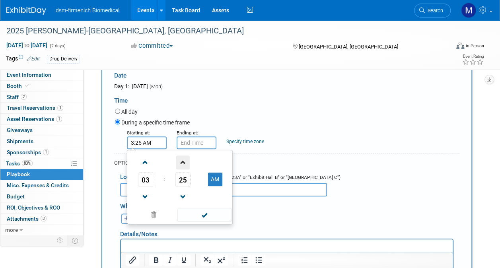
click at [182, 163] on span at bounding box center [183, 163] width 14 height 14
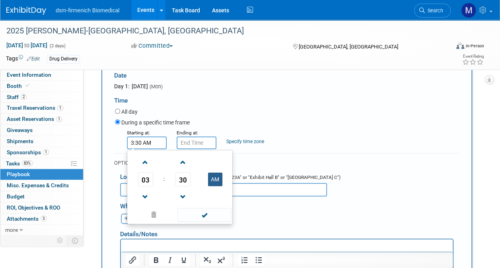
click at [214, 180] on button "AM" at bounding box center [215, 180] width 14 height 14
click at [208, 213] on span at bounding box center [204, 215] width 54 height 14
type input "3:30 PM"
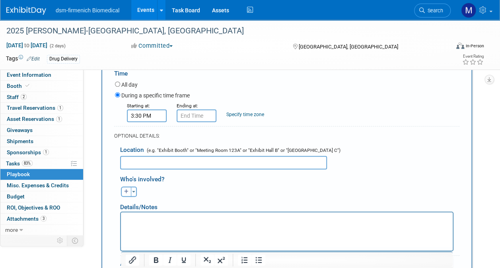
scroll to position [145, 0]
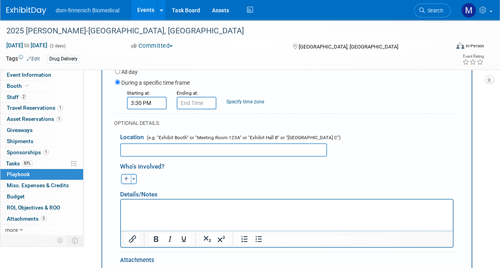
click at [126, 180] on icon "button" at bounding box center [126, 179] width 5 height 5
select select
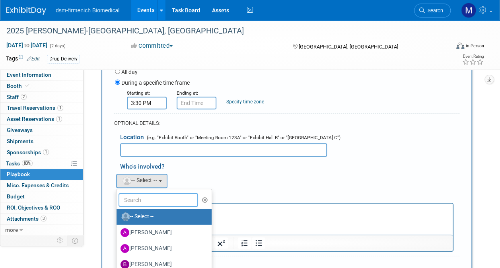
click at [153, 201] on input "text" at bounding box center [159, 200] width 80 height 14
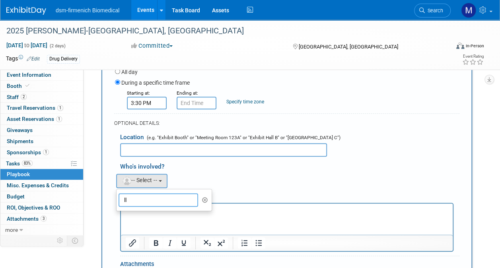
type input "l"
type input "lu"
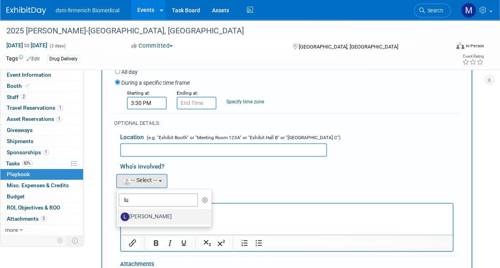
click at [154, 214] on label "[PERSON_NAME]" at bounding box center [162, 216] width 83 height 13
click at [118, 214] on input "[PERSON_NAME]" at bounding box center [115, 215] width 5 height 5
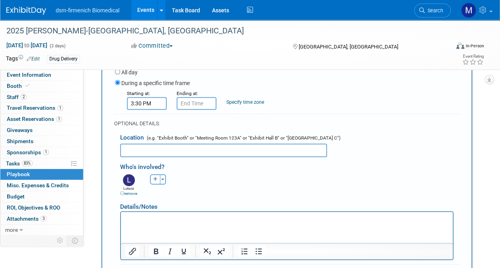
scroll to position [65, 0]
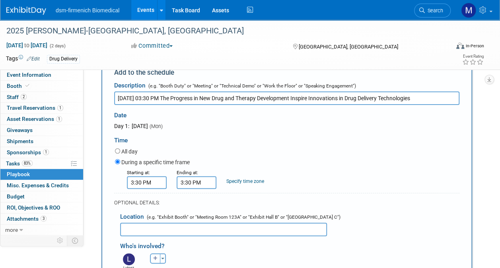
click at [200, 184] on input "3:30 PM" at bounding box center [197, 182] width 40 height 13
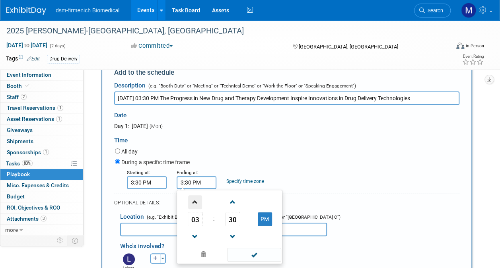
click at [196, 202] on span at bounding box center [195, 202] width 14 height 14
drag, startPoint x: 263, startPoint y: 217, endPoint x: 250, endPoint y: 224, distance: 14.6
click at [264, 219] on button "PM" at bounding box center [265, 219] width 14 height 14
drag, startPoint x: 264, startPoint y: 216, endPoint x: 265, endPoint y: 251, distance: 34.2
click at [265, 217] on button "AM" at bounding box center [265, 219] width 14 height 14
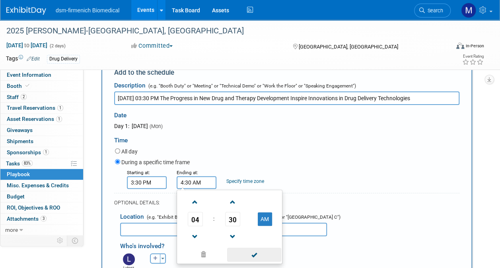
type input "4:30 PM"
click at [265, 255] on span at bounding box center [254, 255] width 54 height 14
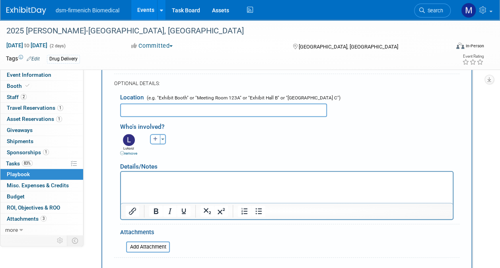
scroll to position [264, 0]
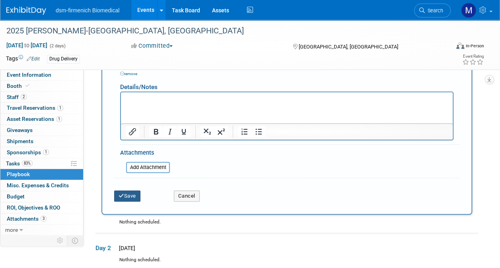
click at [129, 196] on button "Save" at bounding box center [127, 196] width 26 height 11
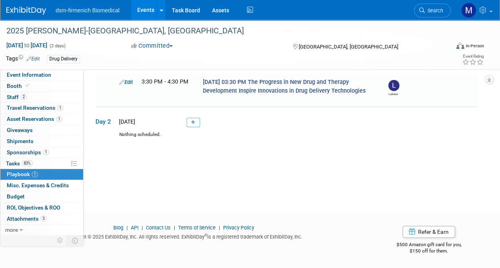
scroll to position [25, 0]
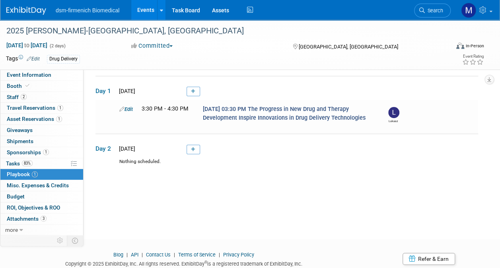
click at [22, 151] on span "Sponsorships 1" at bounding box center [28, 152] width 42 height 6
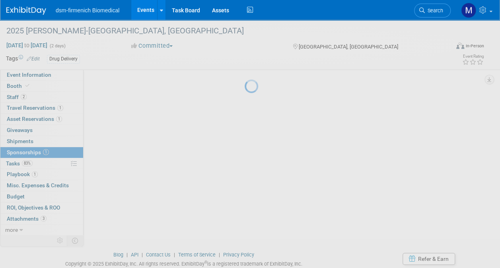
scroll to position [0, 0]
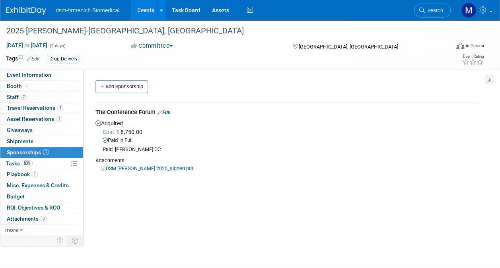
click at [132, 168] on link "DSM [PERSON_NAME] 2025_signed.pdf" at bounding box center [147, 168] width 92 height 6
click at [168, 112] on link "Edit" at bounding box center [164, 112] width 13 height 6
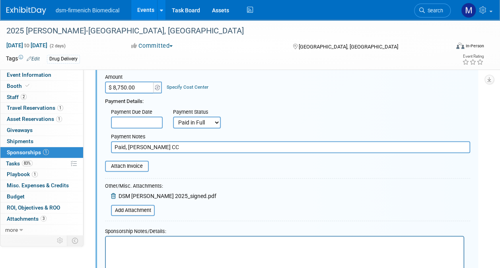
scroll to position [171, 0]
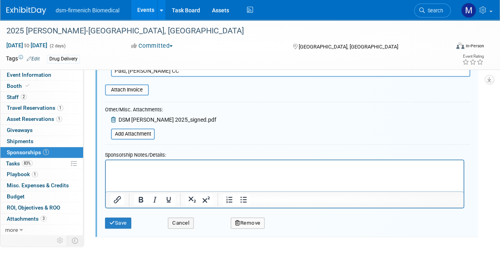
click at [134, 167] on p "Rich Text Area. Press ALT-0 for help." at bounding box center [285, 167] width 348 height 8
click at [113, 224] on icon "submit" at bounding box center [112, 222] width 6 height 5
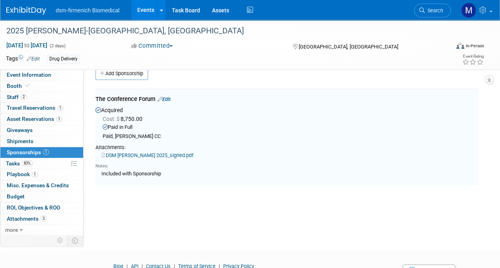
scroll to position [12, 0]
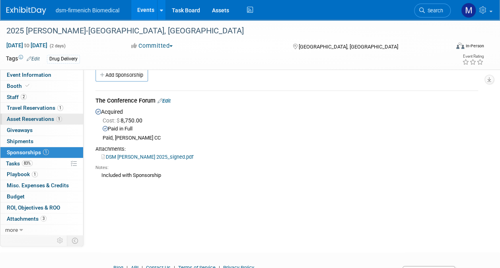
click at [45, 118] on span "Asset Reservations 1" at bounding box center [34, 119] width 55 height 6
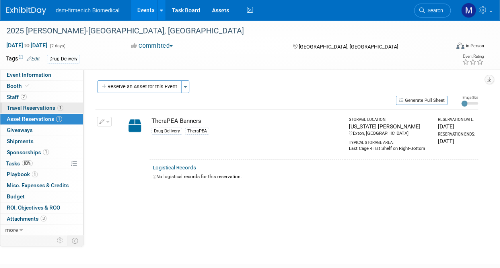
click at [30, 108] on span "Travel Reservations 1" at bounding box center [35, 108] width 56 height 6
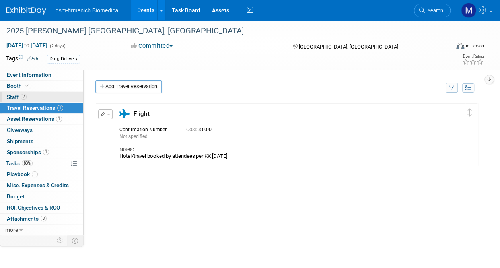
click at [23, 98] on span "2" at bounding box center [24, 97] width 6 height 6
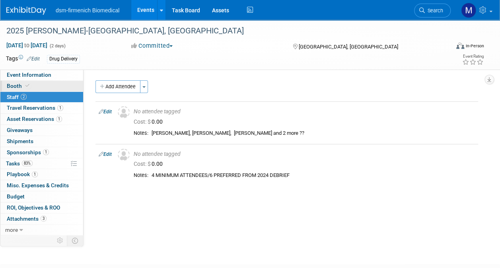
click at [16, 88] on span "Booth" at bounding box center [19, 86] width 24 height 6
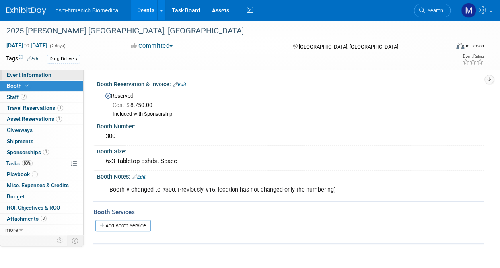
click at [29, 74] on span "Event Information" at bounding box center [29, 75] width 45 height 6
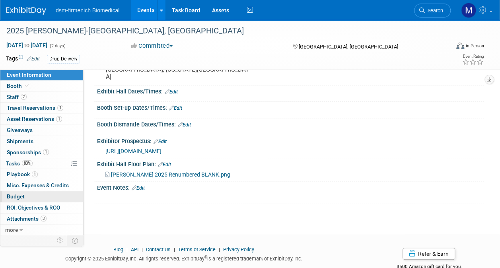
scroll to position [93, 0]
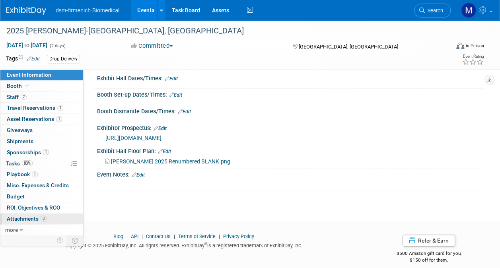
click at [19, 218] on span "Attachments 3" at bounding box center [27, 219] width 40 height 6
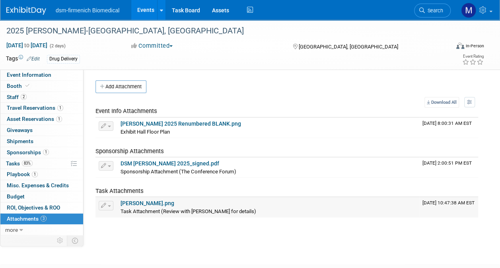
click at [131, 202] on link "PODD.png" at bounding box center [148, 203] width 54 height 6
click at [149, 160] on link "DSM [PERSON_NAME] 2025_signed.pdf" at bounding box center [170, 163] width 99 height 6
drag, startPoint x: 19, startPoint y: 154, endPoint x: 28, endPoint y: 151, distance: 9.2
click at [19, 154] on span "Sponsorships 1" at bounding box center [28, 152] width 42 height 6
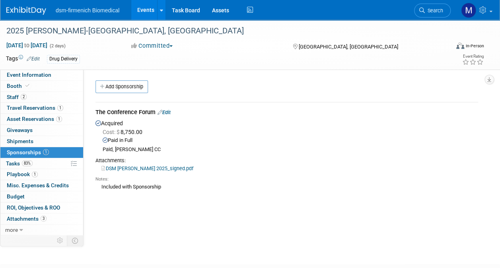
click at [171, 113] on link "Edit" at bounding box center [164, 112] width 13 height 6
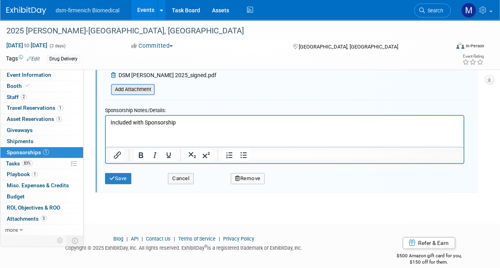
scroll to position [216, 0]
click at [192, 123] on p "Included with Sponsorship" at bounding box center [285, 122] width 348 height 8
click at [117, 126] on html "Included with Sponsorship" at bounding box center [285, 120] width 358 height 11
click at [179, 122] on p "Included with Sponsorship" at bounding box center [285, 122] width 348 height 8
click at [120, 157] on icon "Insert/edit link" at bounding box center [118, 155] width 10 height 10
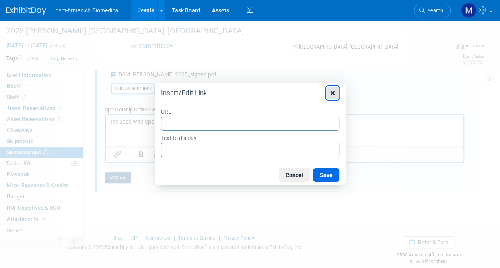
drag, startPoint x: 331, startPoint y: 95, endPoint x: 128, endPoint y: 173, distance: 218.2
click at [331, 95] on icon "Close" at bounding box center [333, 93] width 10 height 10
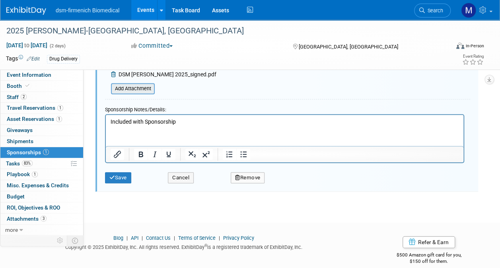
click at [144, 90] on input "file" at bounding box center [106, 89] width 95 height 10
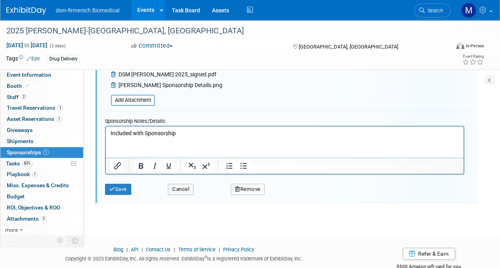
click at [181, 132] on p "Included with Sponsorship" at bounding box center [285, 133] width 348 height 8
drag, startPoint x: 112, startPoint y: 143, endPoint x: 116, endPoint y: 146, distance: 4.8
click at [116, 137] on html "Included with Sponsorship" at bounding box center [285, 131] width 358 height 11
click at [112, 137] on html "Included with Sponsorship" at bounding box center [285, 131] width 358 height 11
click at [182, 133] on p "Included with Sponsorship" at bounding box center [285, 133] width 348 height 8
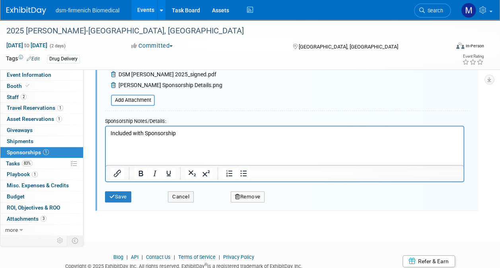
click at [131, 145] on html "Included with Sponsorship" at bounding box center [285, 135] width 358 height 19
click at [124, 196] on button "Save" at bounding box center [118, 196] width 26 height 11
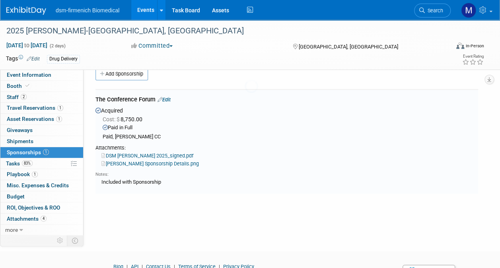
scroll to position [12, 0]
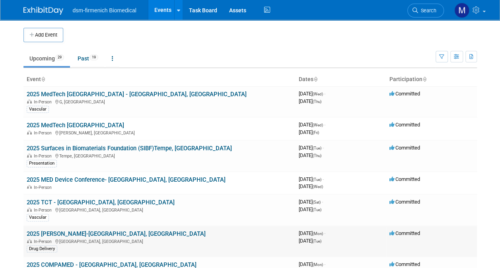
click at [55, 232] on link "2025 [PERSON_NAME]-[GEOGRAPHIC_DATA], [GEOGRAPHIC_DATA]" at bounding box center [116, 233] width 179 height 7
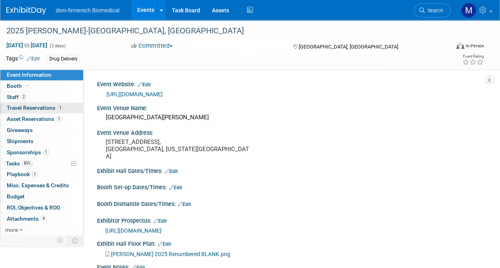
click at [48, 109] on span "Travel Reservations 1" at bounding box center [35, 108] width 56 height 6
